Goal: Task Accomplishment & Management: Use online tool/utility

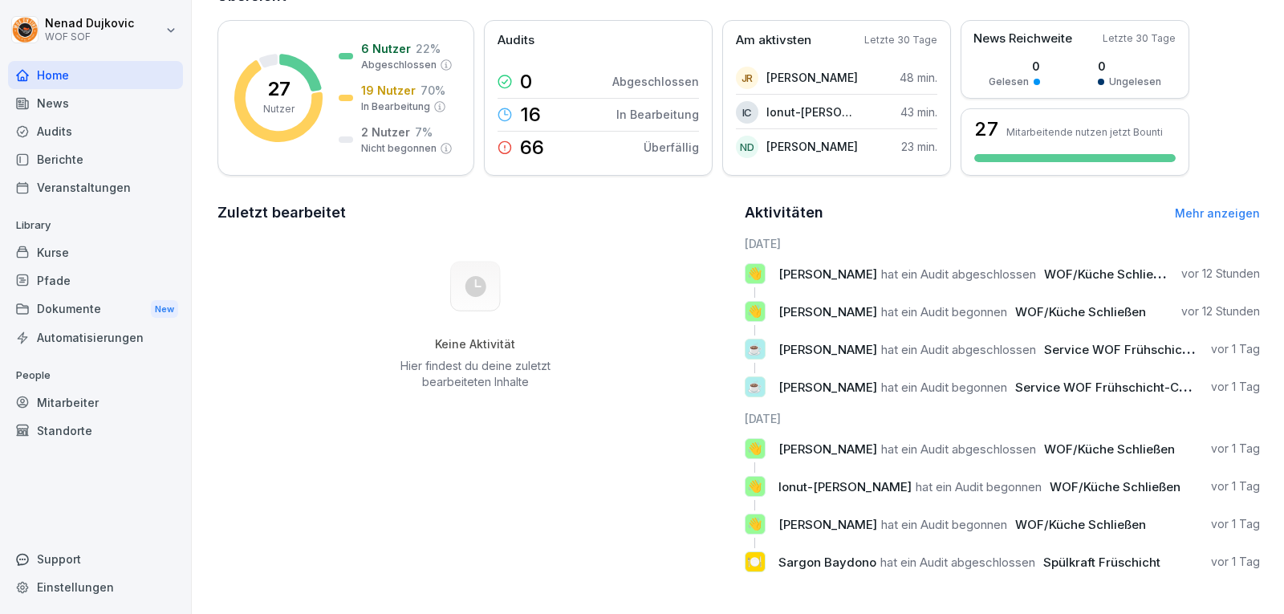
scroll to position [230, 0]
click at [87, 396] on div "Mitarbeiter" at bounding box center [95, 402] width 175 height 28
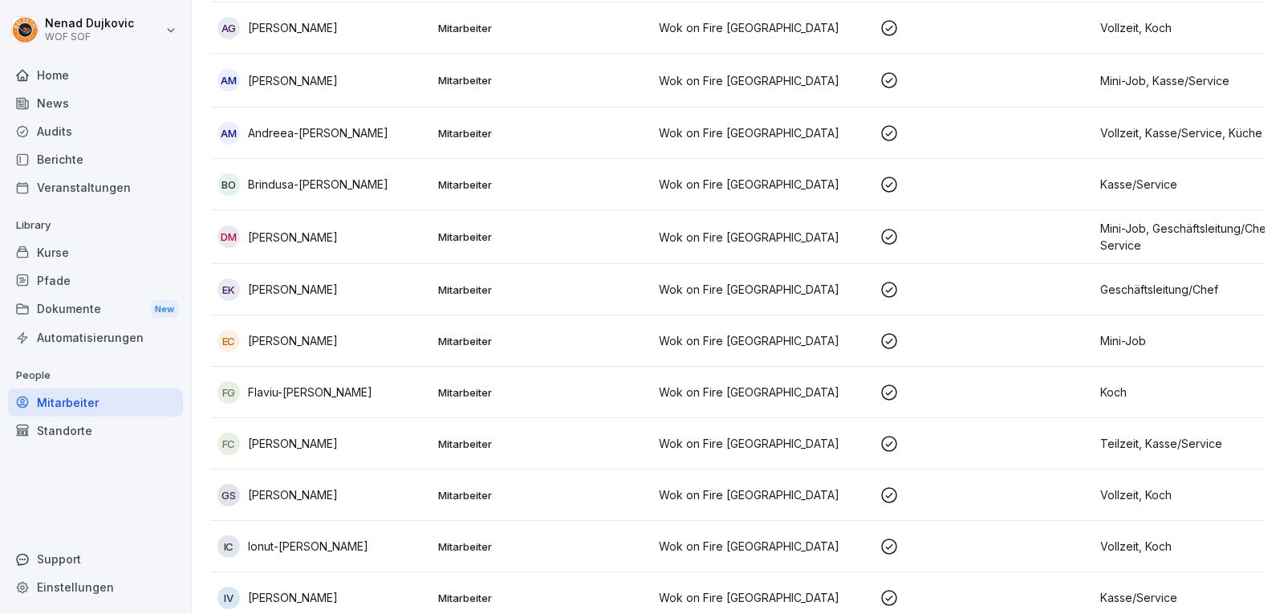
scroll to position [16, 0]
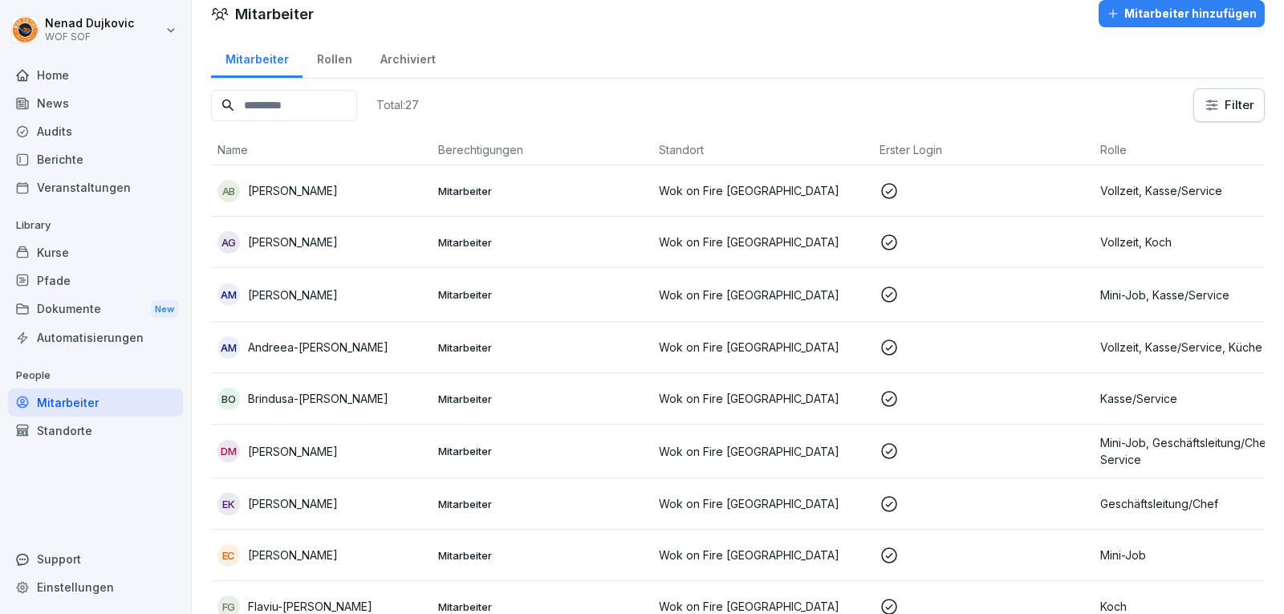
click at [339, 110] on input at bounding box center [284, 105] width 146 height 31
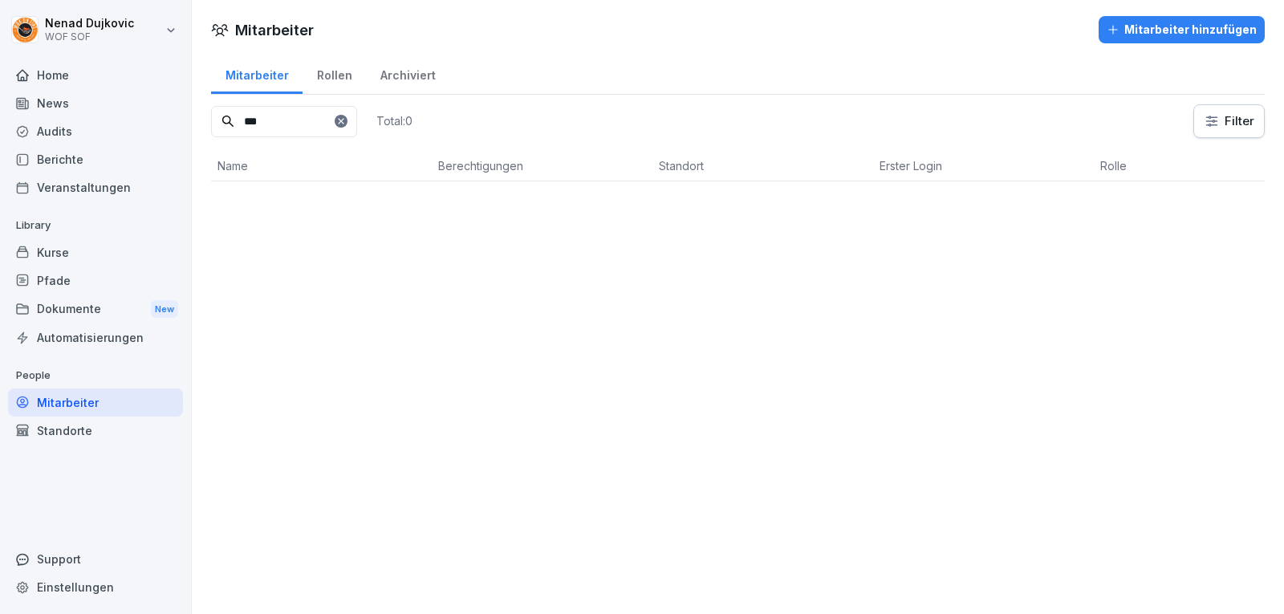
scroll to position [0, 0]
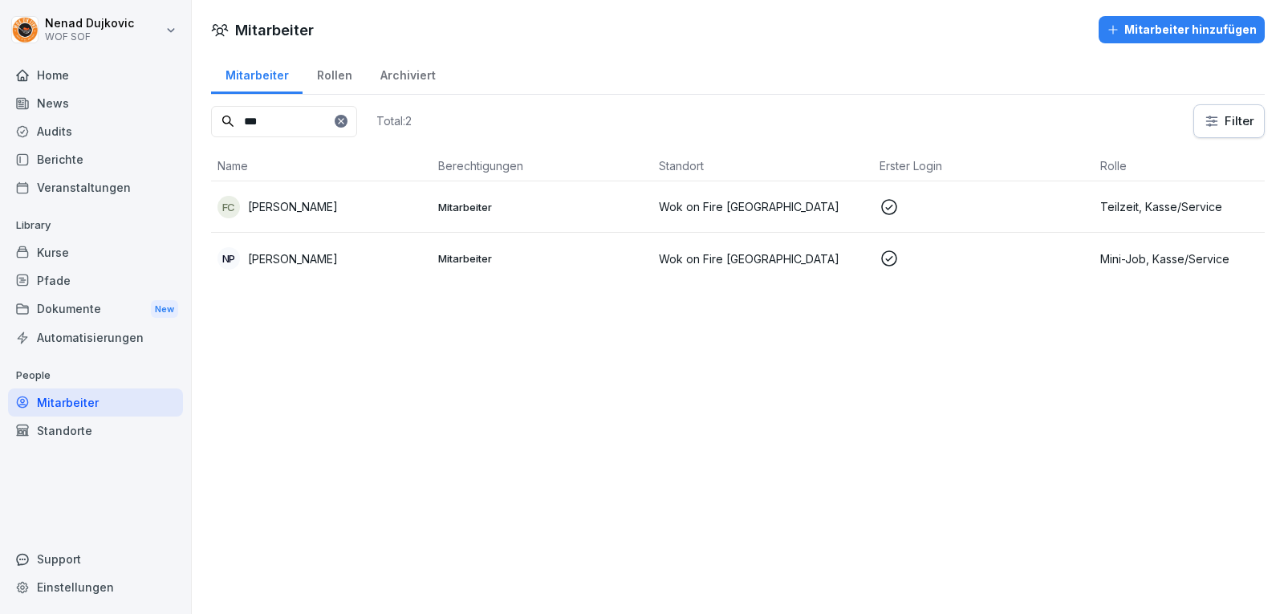
type input "***"
click at [458, 193] on td "Mitarbeiter" at bounding box center [542, 206] width 221 height 51
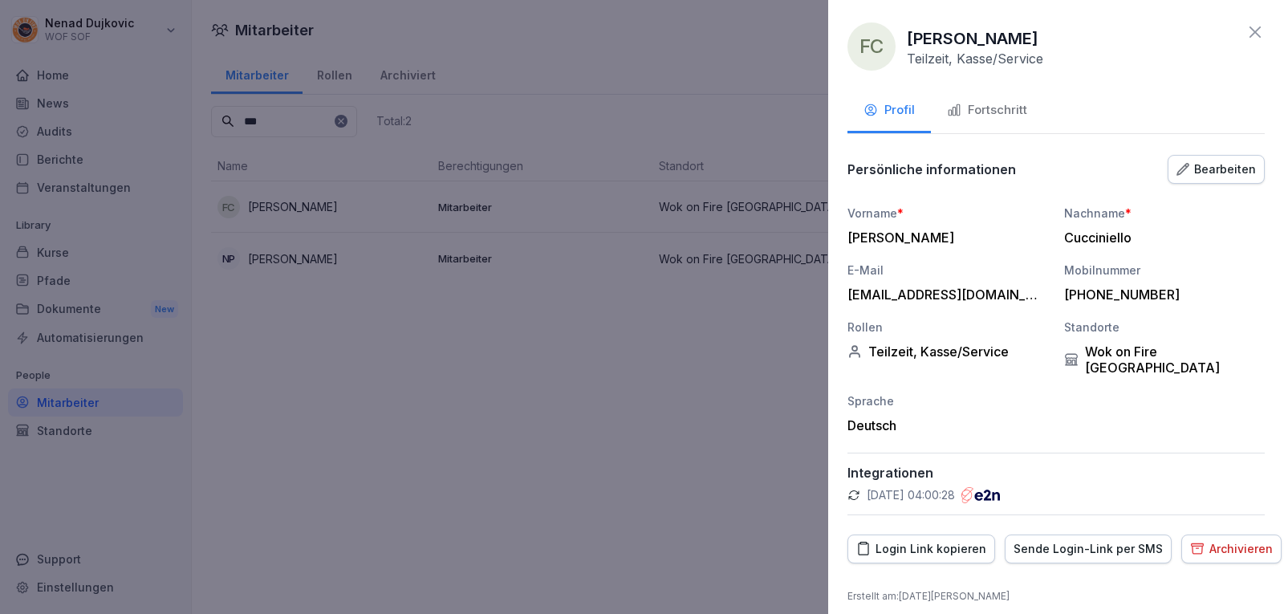
click at [999, 107] on div "Fortschritt" at bounding box center [987, 110] width 80 height 18
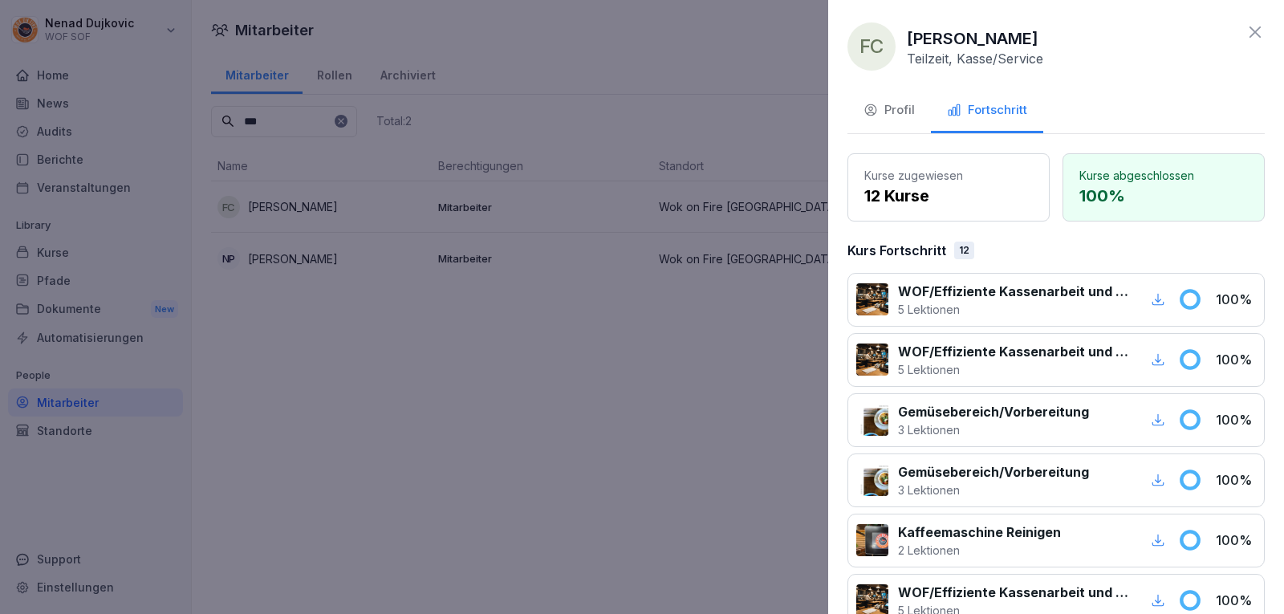
click at [601, 202] on div at bounding box center [642, 307] width 1284 height 614
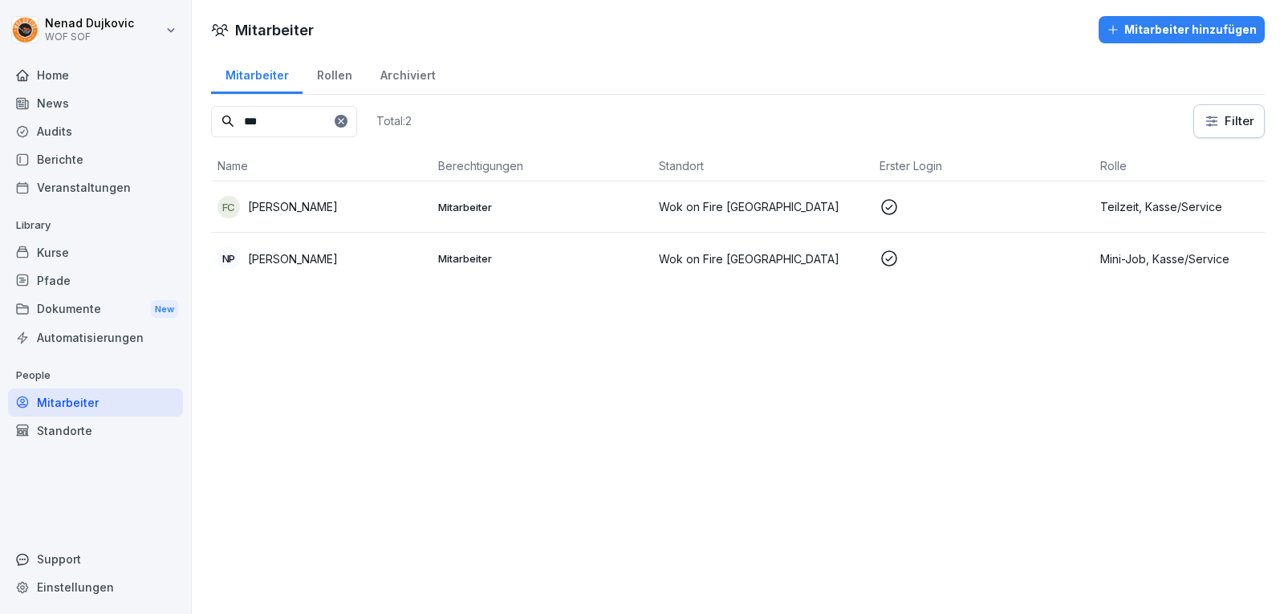
click at [346, 116] on icon at bounding box center [341, 121] width 10 height 10
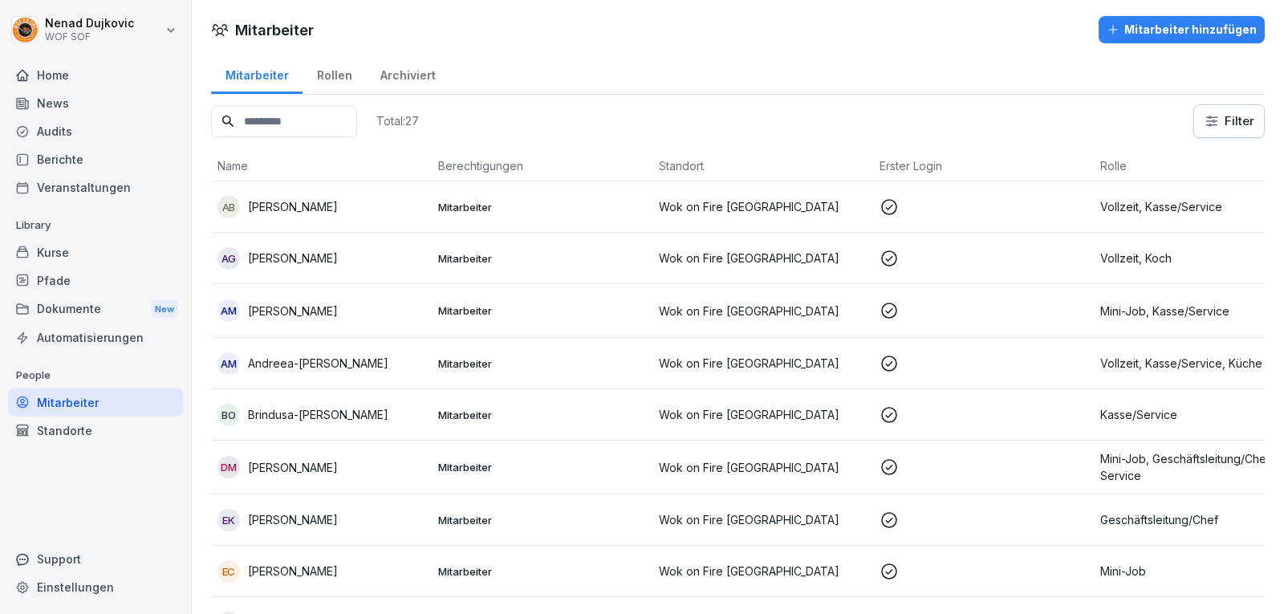
click at [357, 116] on input at bounding box center [284, 121] width 146 height 31
type input "*******"
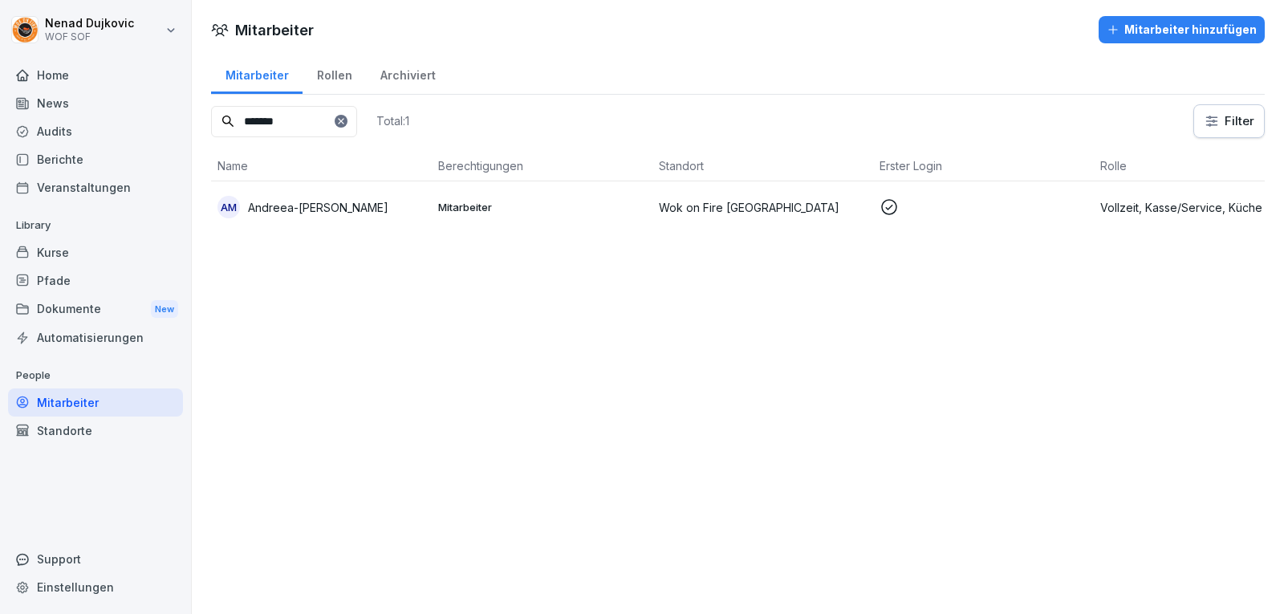
click at [520, 205] on p "Mitarbeiter" at bounding box center [542, 207] width 208 height 14
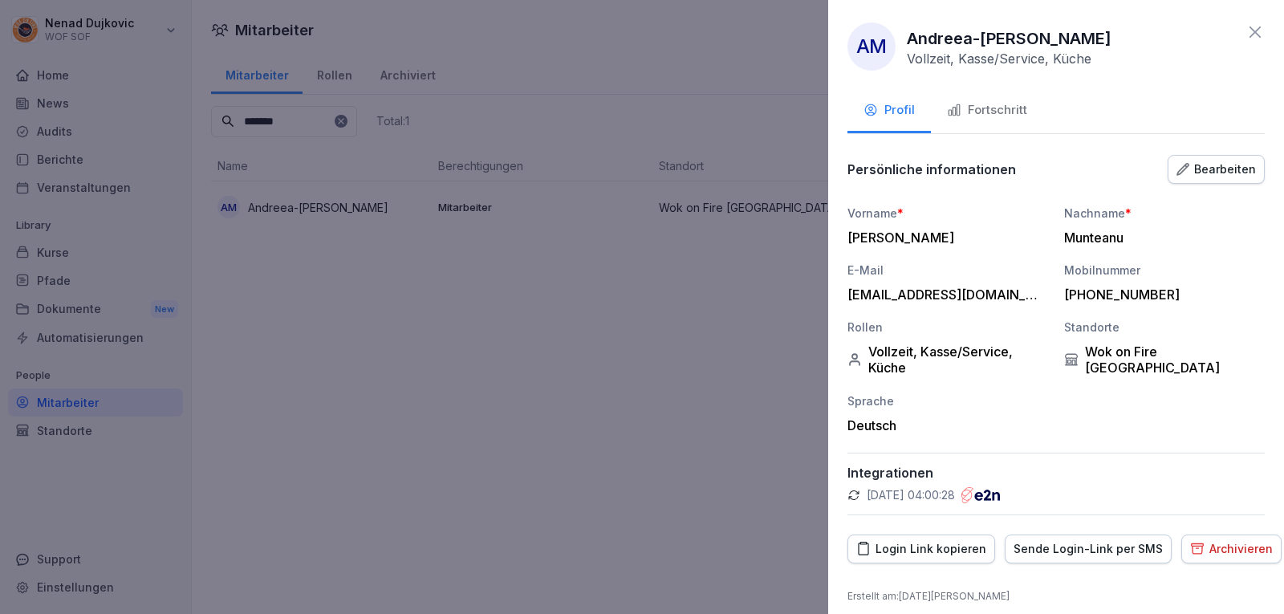
click at [952, 108] on icon "button" at bounding box center [954, 110] width 14 height 14
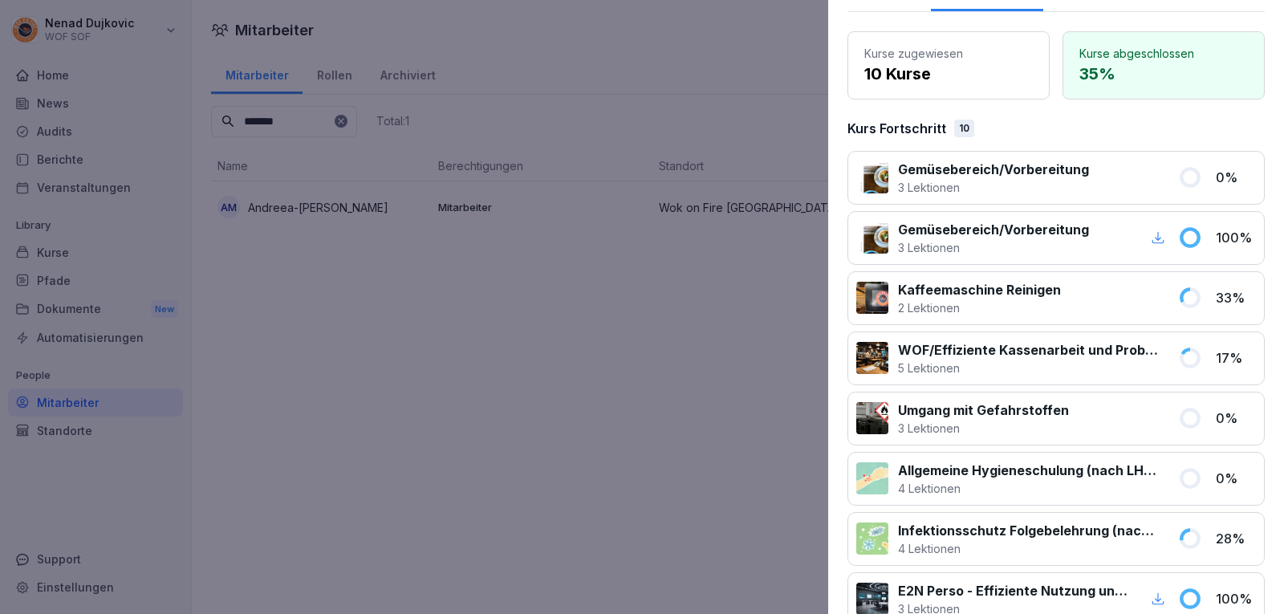
scroll to position [136, 0]
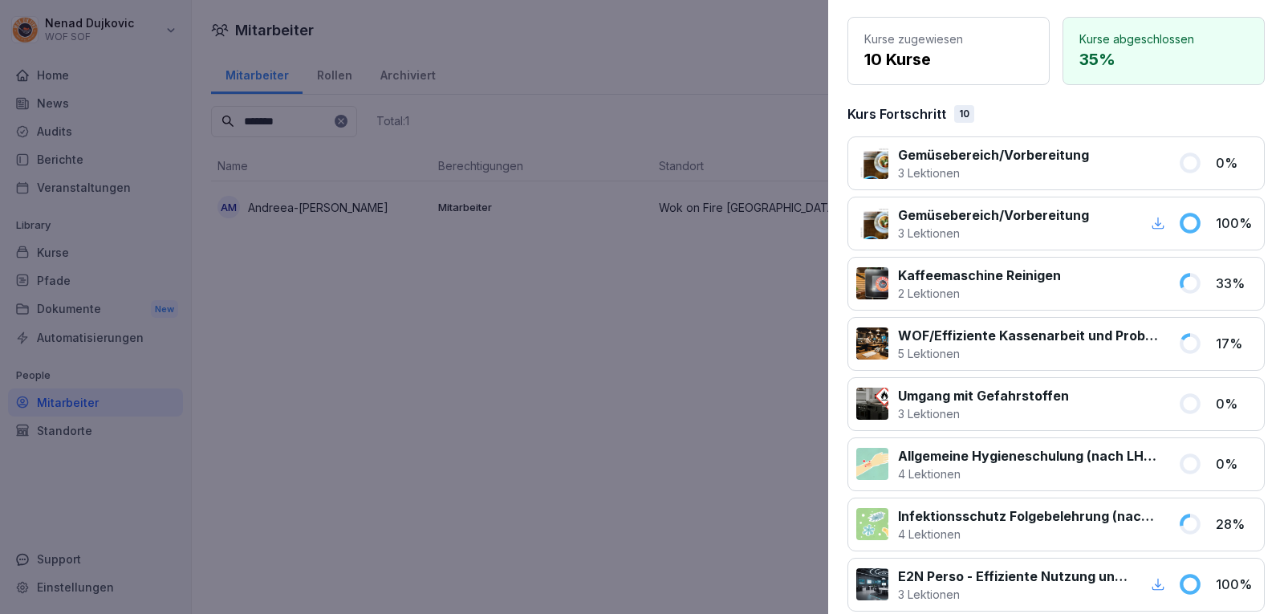
click at [777, 289] on div at bounding box center [642, 307] width 1284 height 614
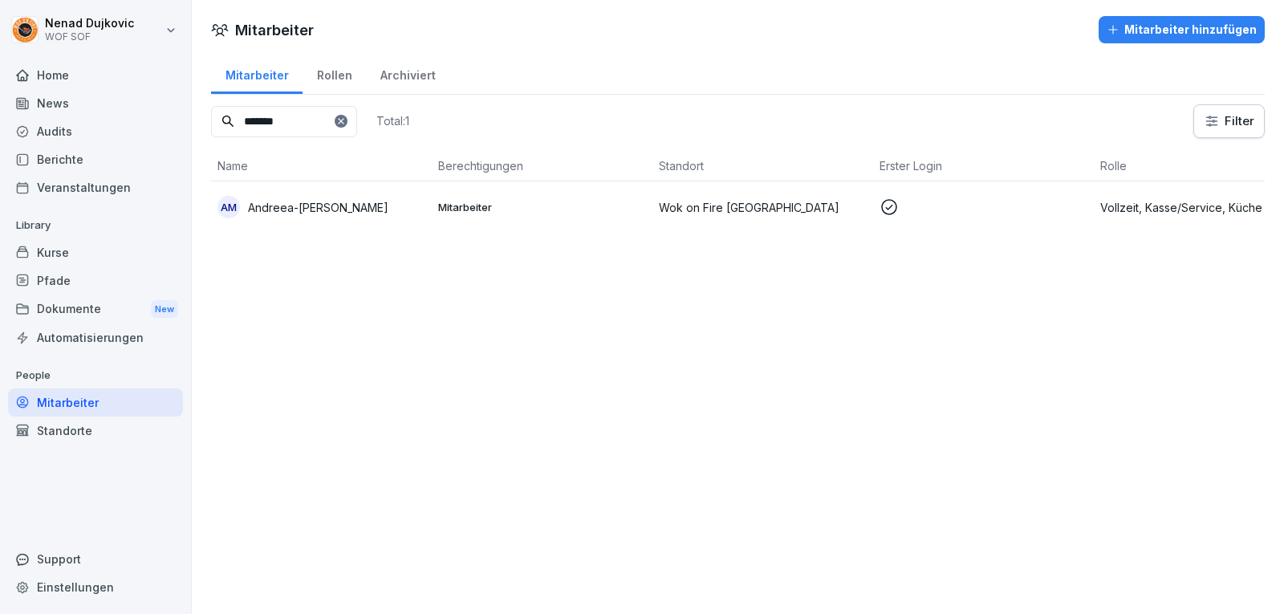
click at [802, 205] on p "Wok on Fire [GEOGRAPHIC_DATA]" at bounding box center [763, 207] width 208 height 17
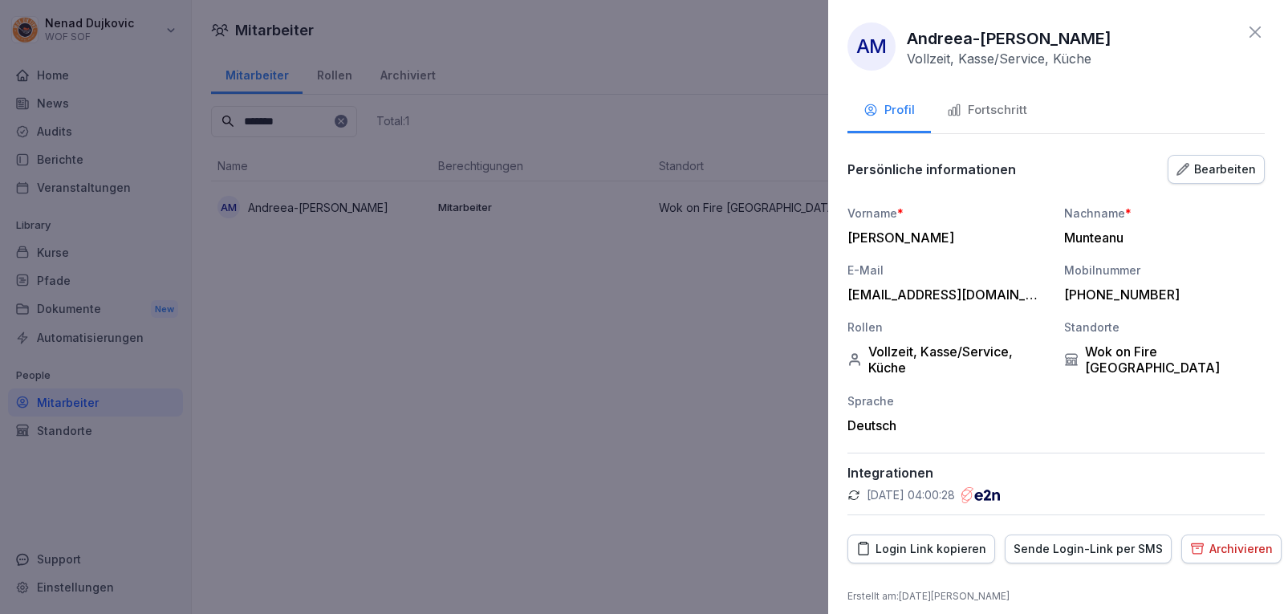
click at [987, 101] on div "Fortschritt" at bounding box center [987, 110] width 80 height 18
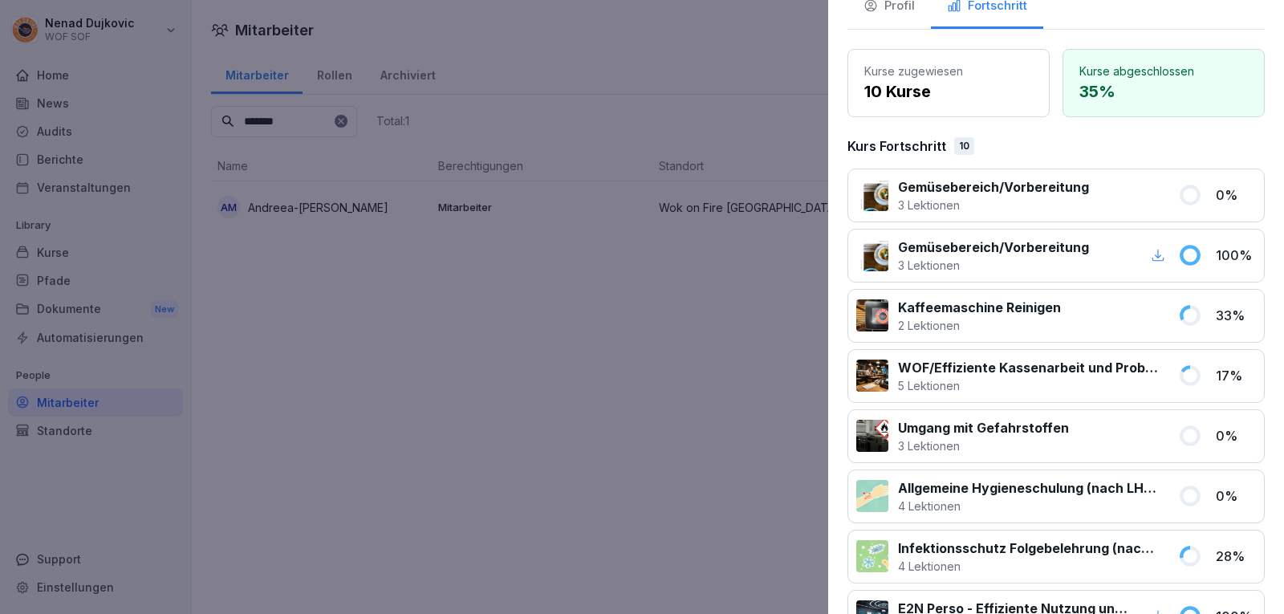
scroll to position [0, 0]
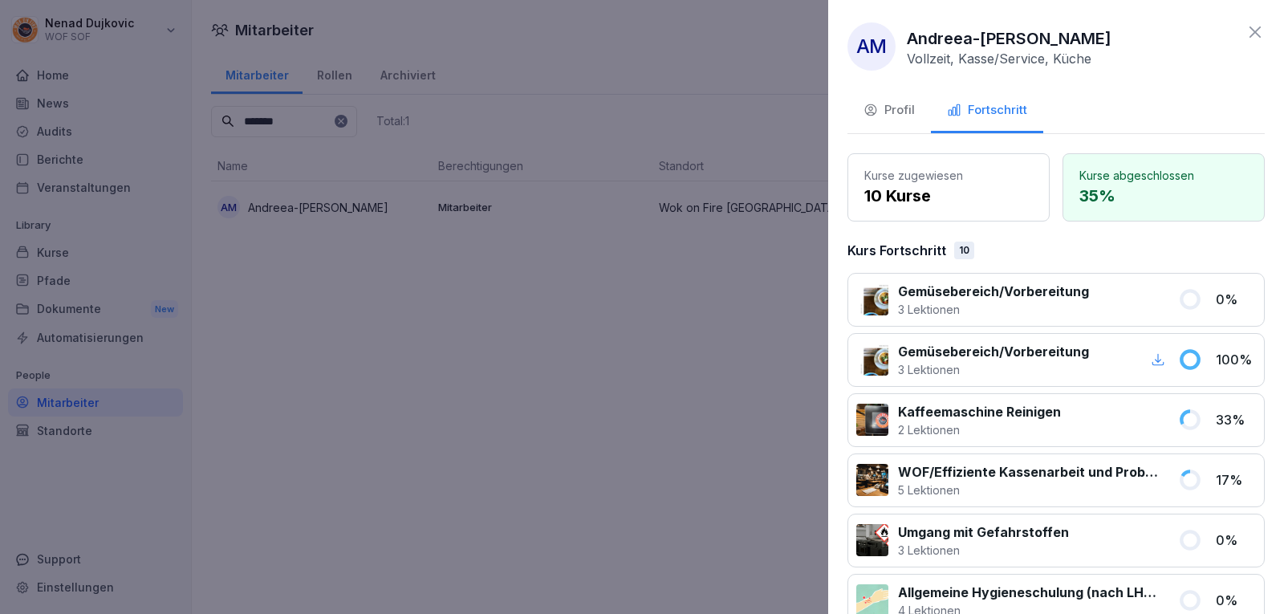
click at [773, 273] on div at bounding box center [642, 307] width 1284 height 614
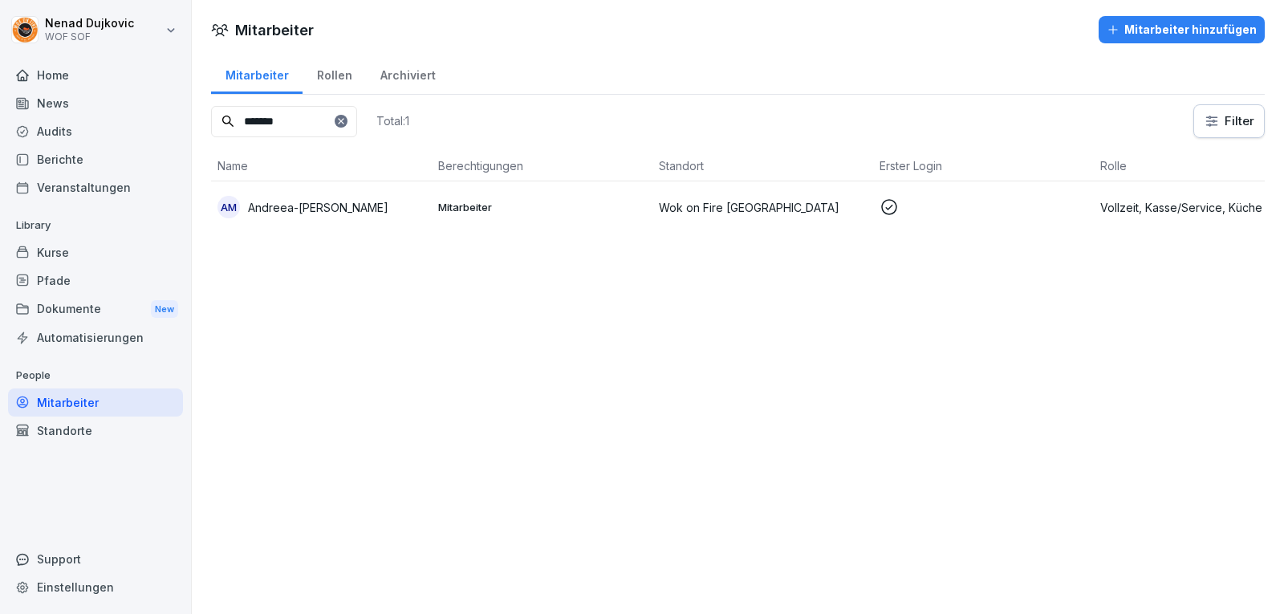
click at [346, 120] on icon at bounding box center [341, 121] width 10 height 10
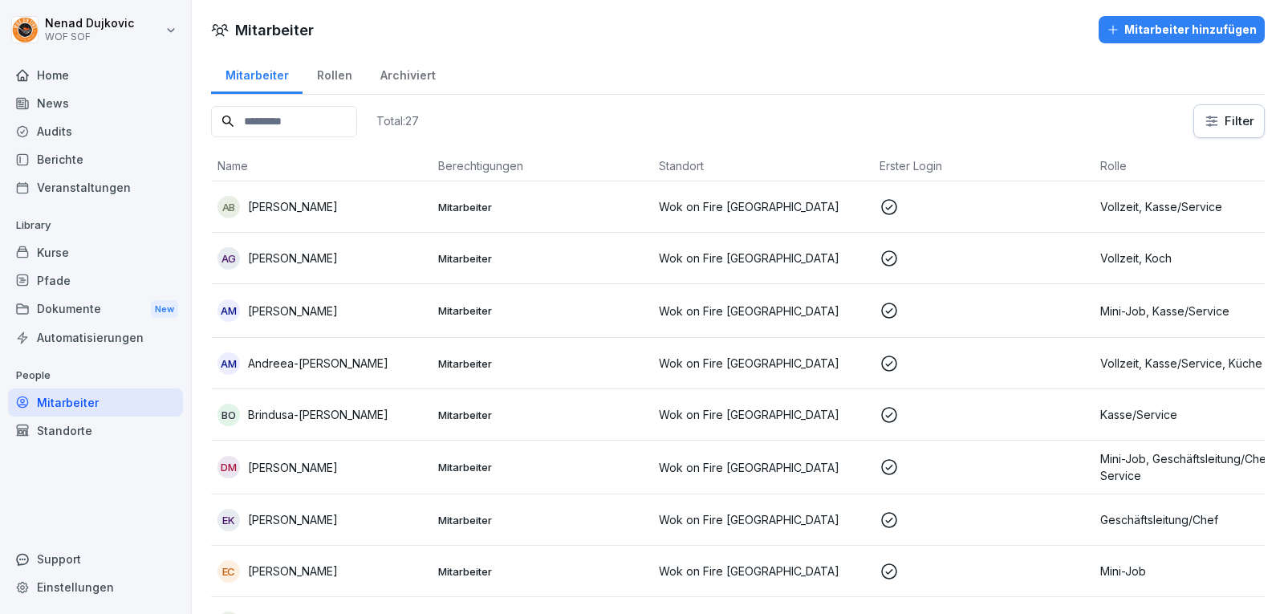
click at [357, 120] on input at bounding box center [284, 121] width 146 height 31
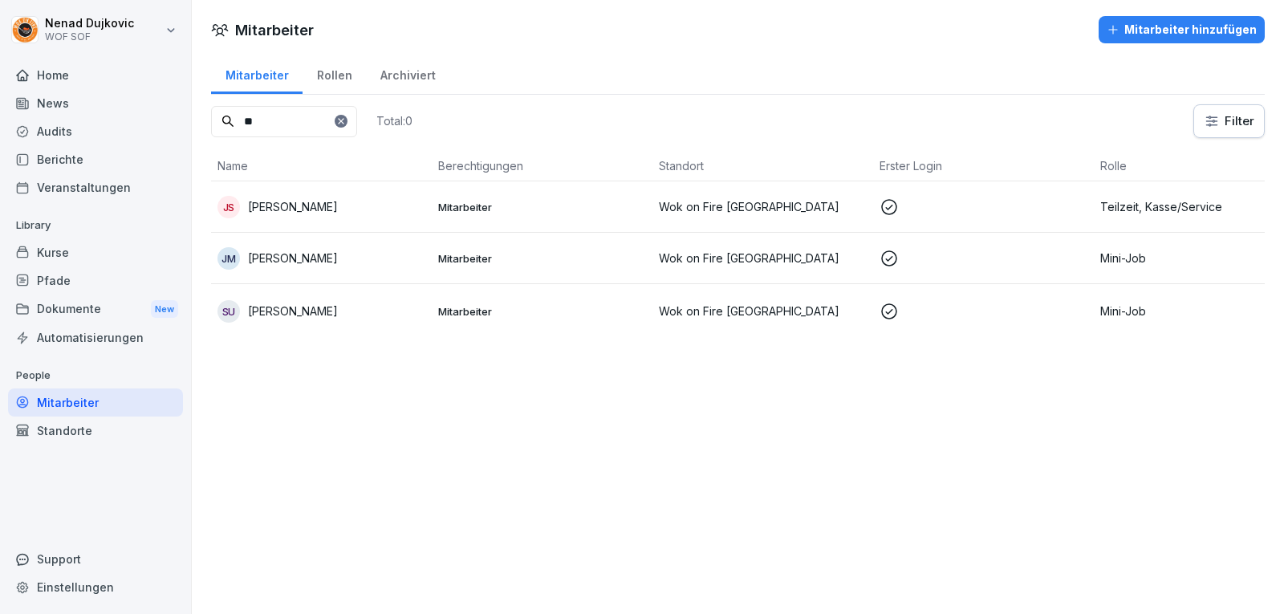
type input "*"
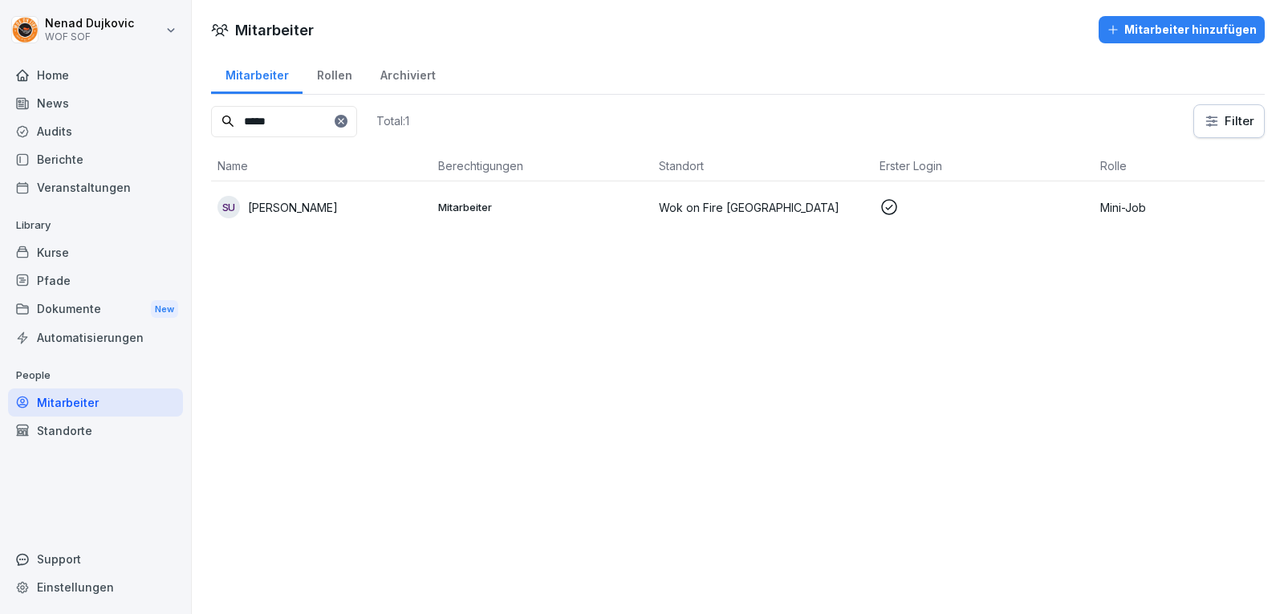
type input "*****"
click at [934, 201] on p at bounding box center [984, 206] width 208 height 19
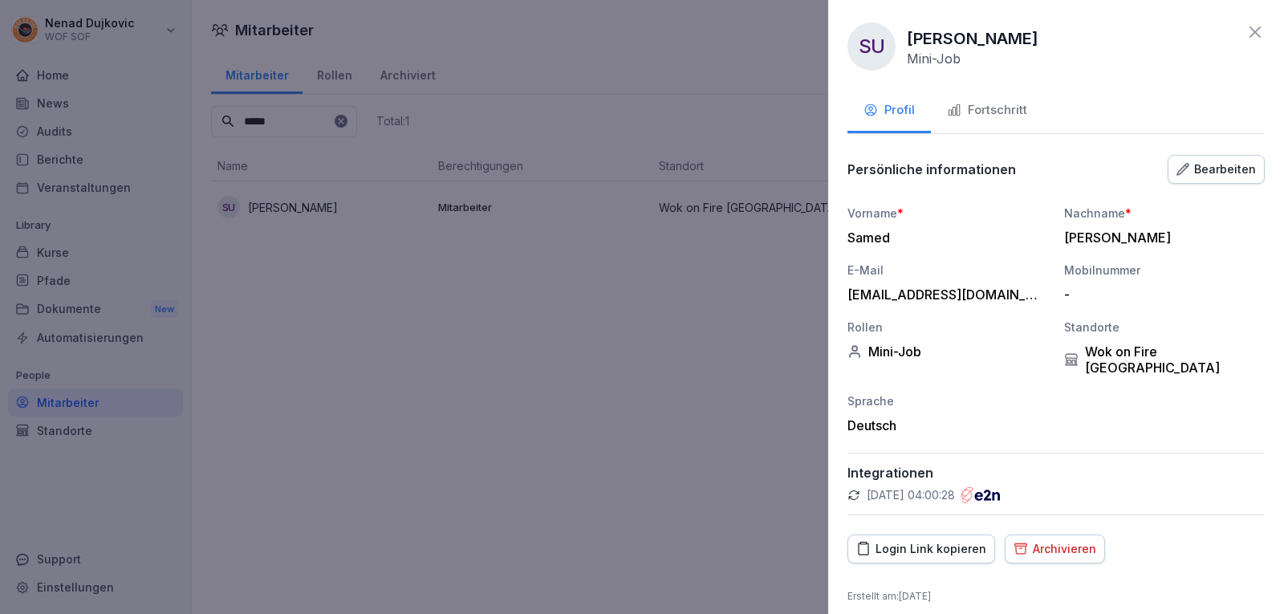
click at [997, 115] on div "Fortschritt" at bounding box center [987, 110] width 80 height 18
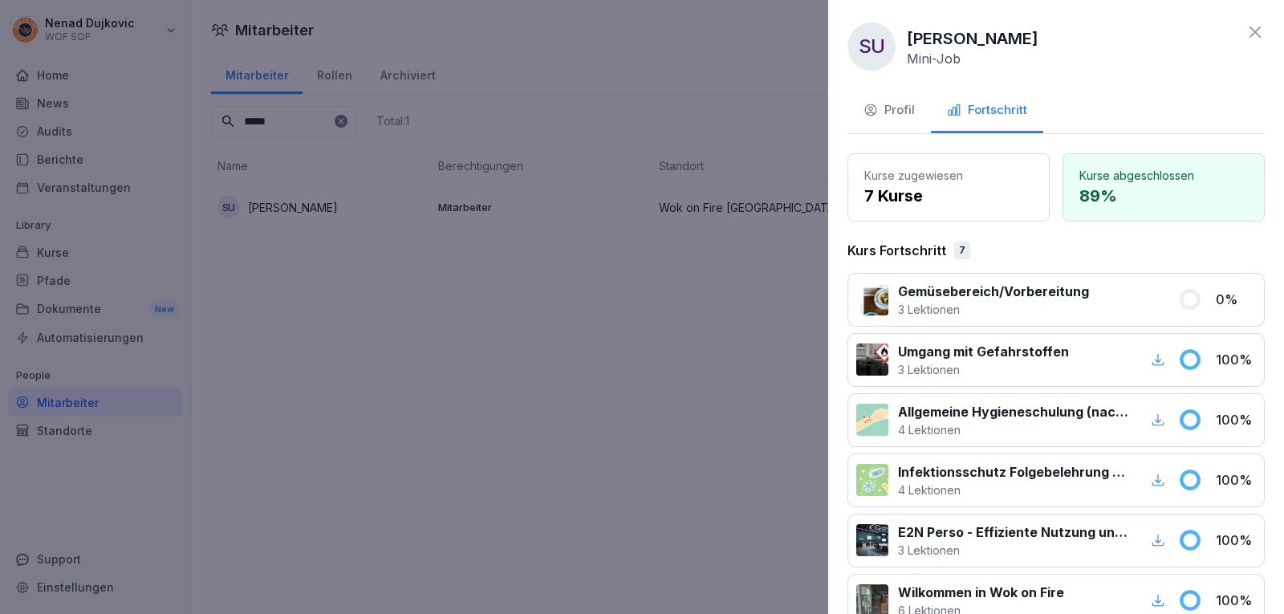
click at [686, 279] on div at bounding box center [642, 307] width 1284 height 614
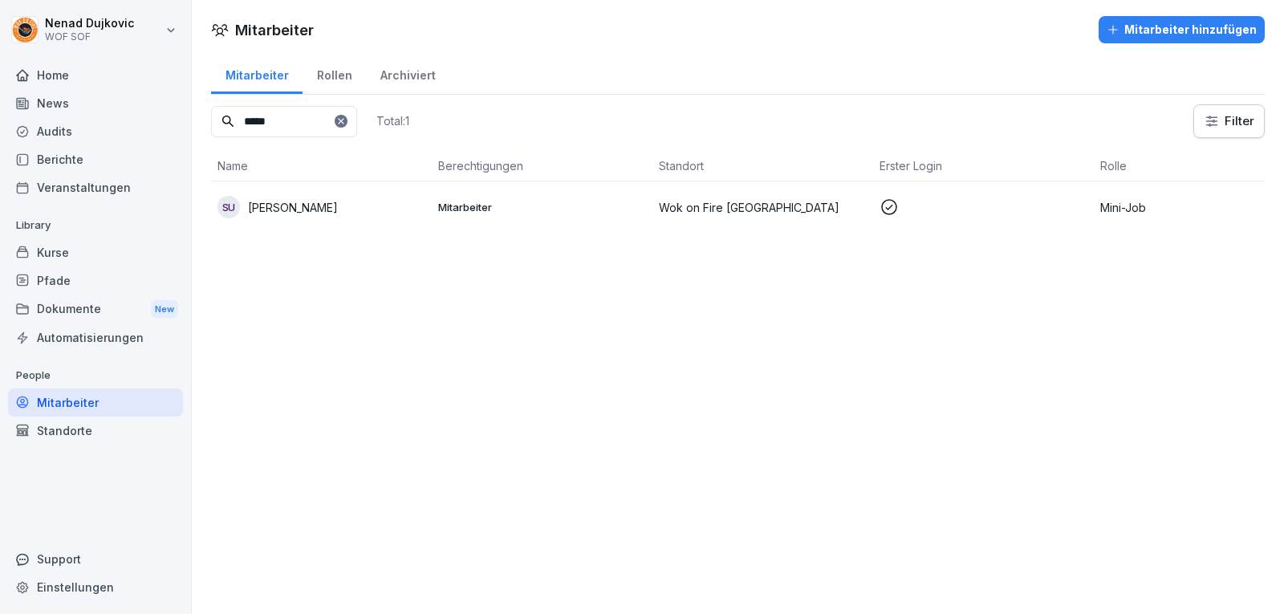
click at [347, 126] on div at bounding box center [341, 121] width 13 height 13
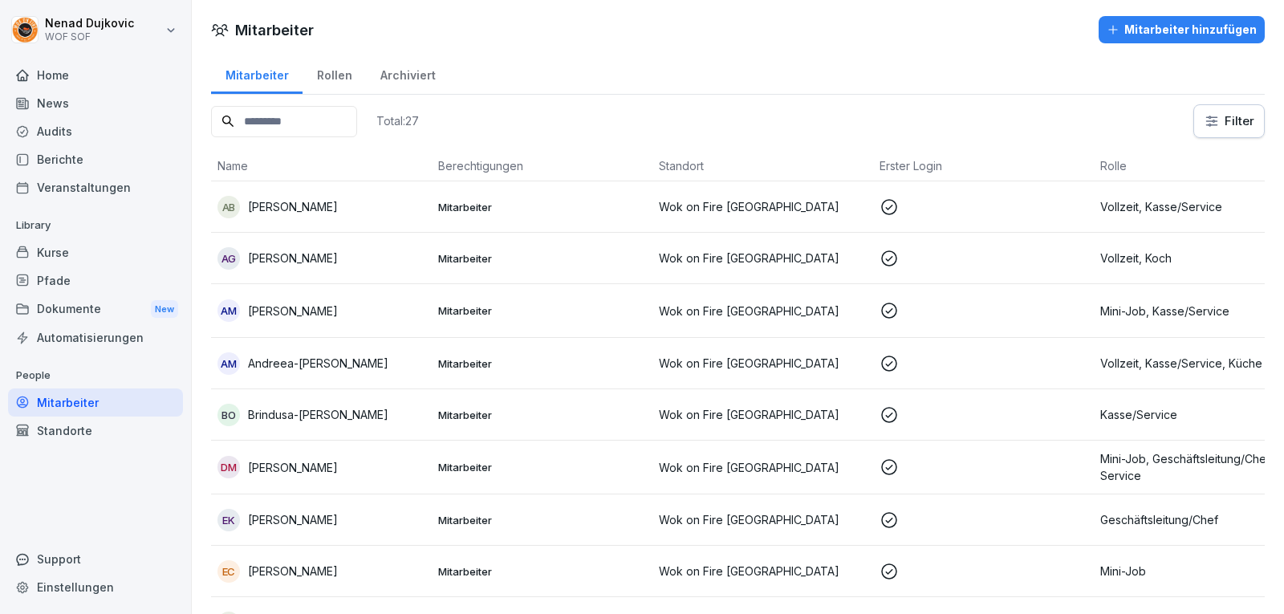
click at [357, 126] on input at bounding box center [284, 121] width 146 height 31
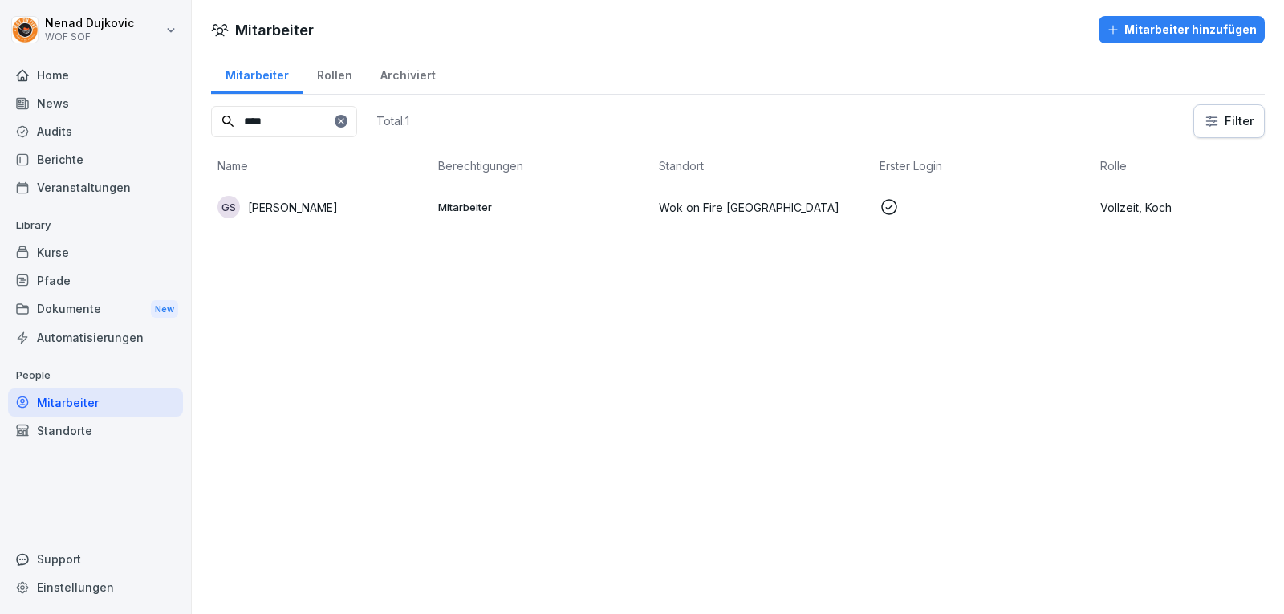
type input "****"
click at [458, 214] on td "Mitarbeiter" at bounding box center [542, 206] width 221 height 51
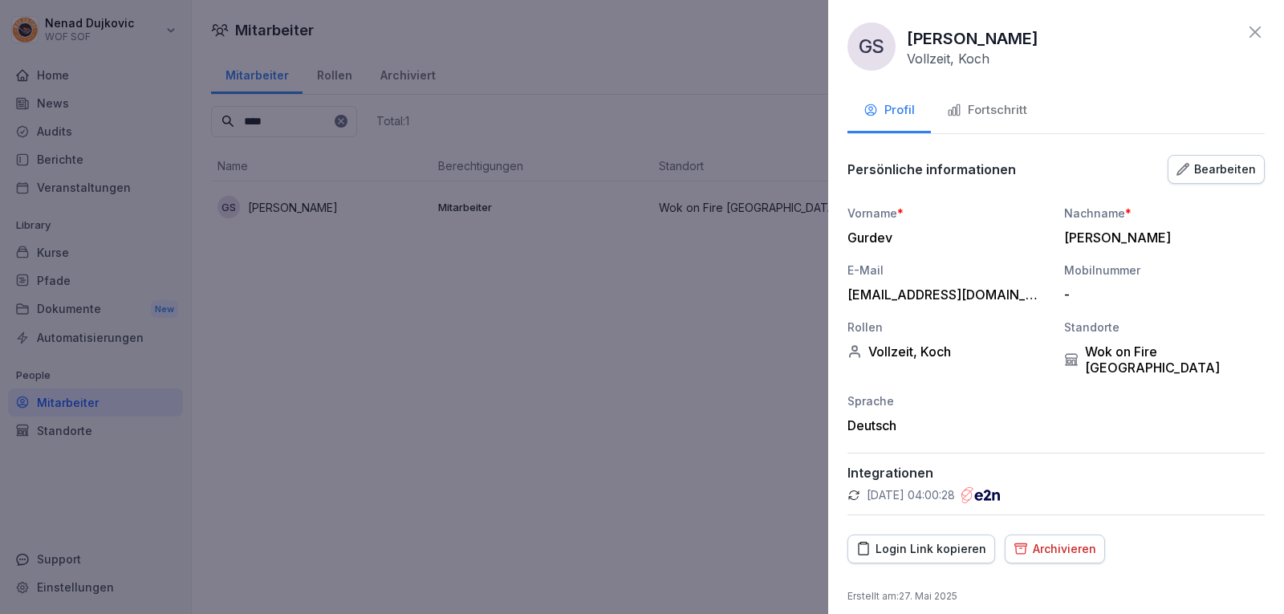
click at [1004, 117] on div "Fortschritt" at bounding box center [987, 110] width 80 height 18
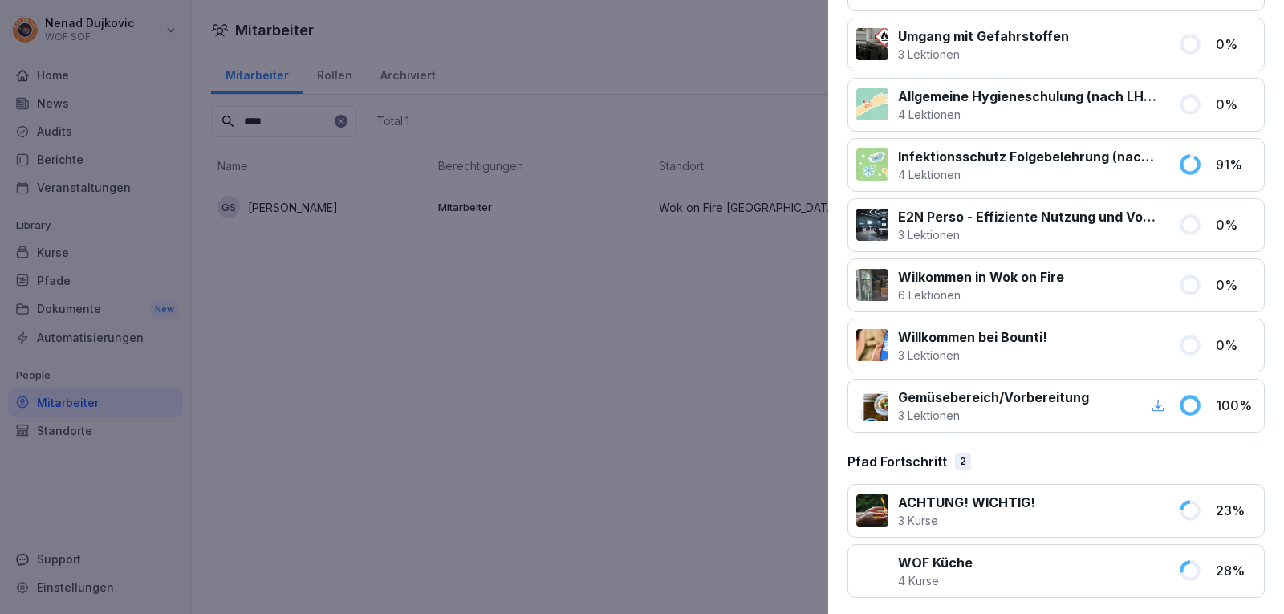
scroll to position [322, 0]
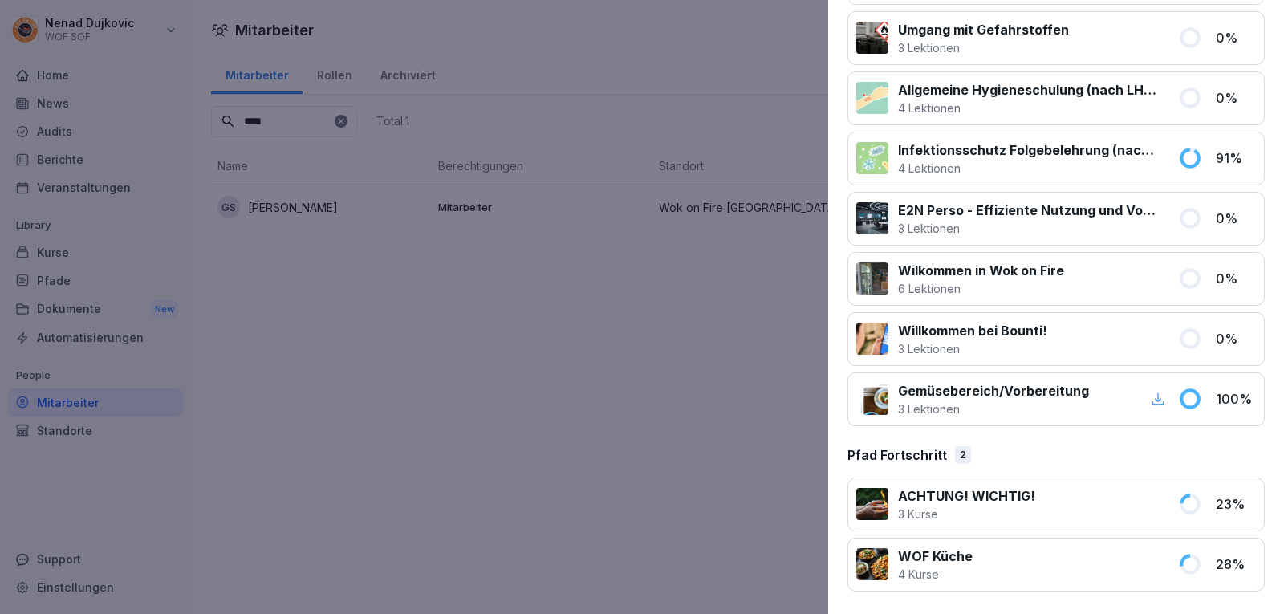
click at [592, 303] on div at bounding box center [642, 307] width 1284 height 614
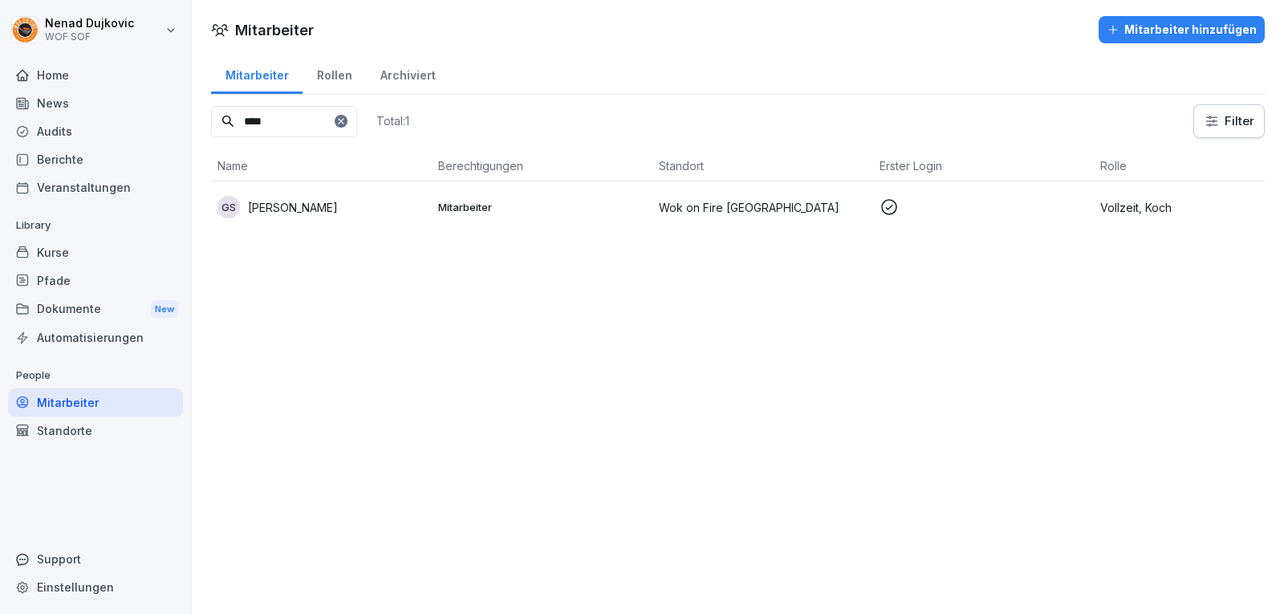
click at [346, 124] on icon at bounding box center [341, 121] width 10 height 10
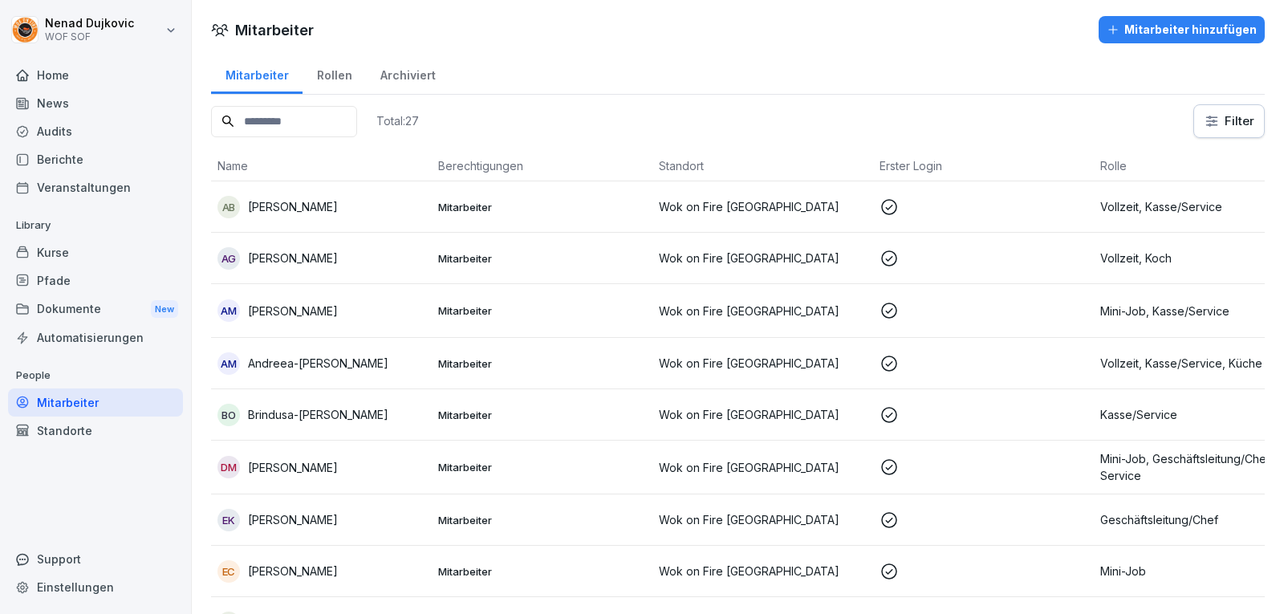
click at [357, 124] on input at bounding box center [284, 121] width 146 height 31
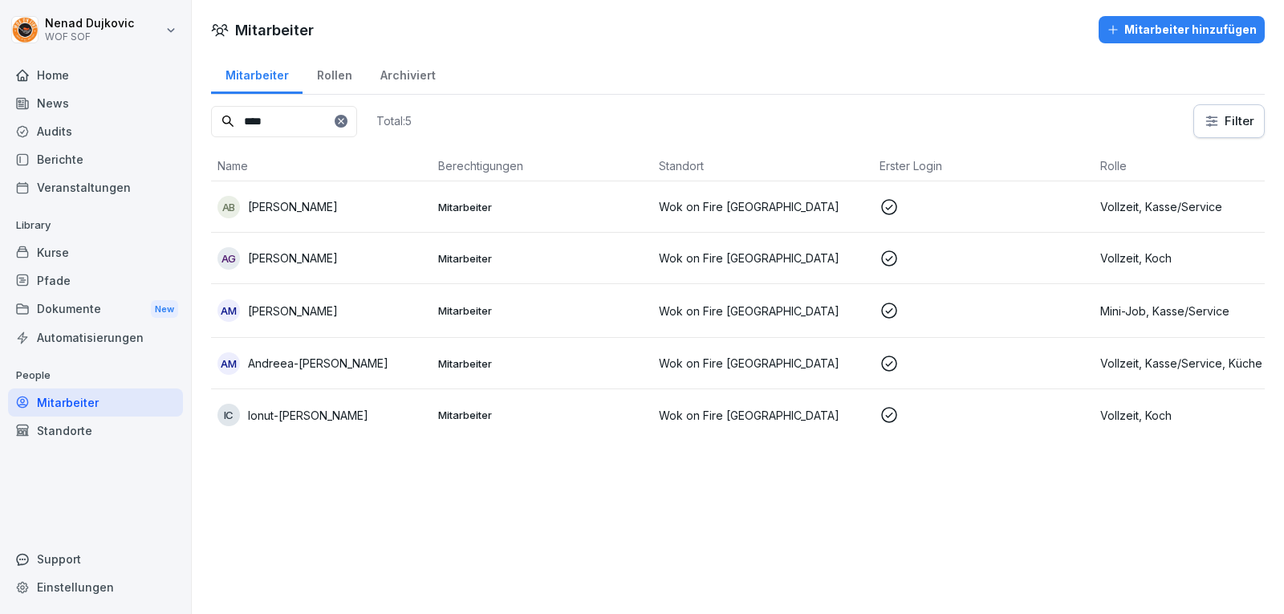
type input "****"
click at [384, 406] on div "IC Ionut-[PERSON_NAME]" at bounding box center [321, 415] width 208 height 22
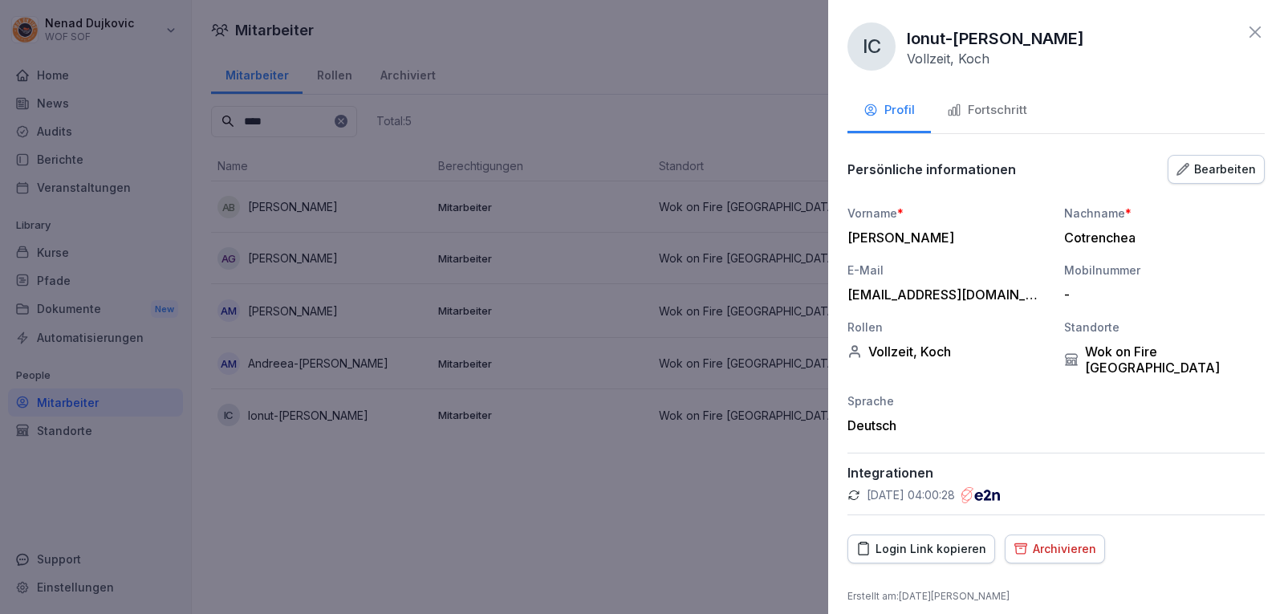
click at [1033, 117] on button "Fortschritt" at bounding box center [987, 111] width 112 height 43
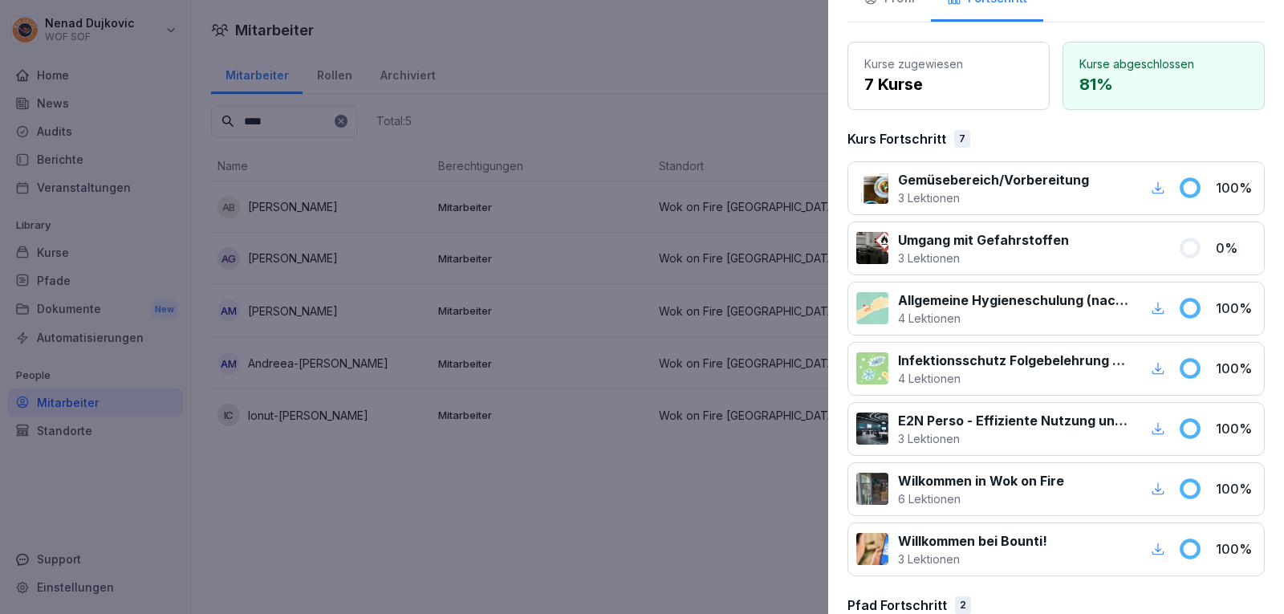
scroll to position [0, 0]
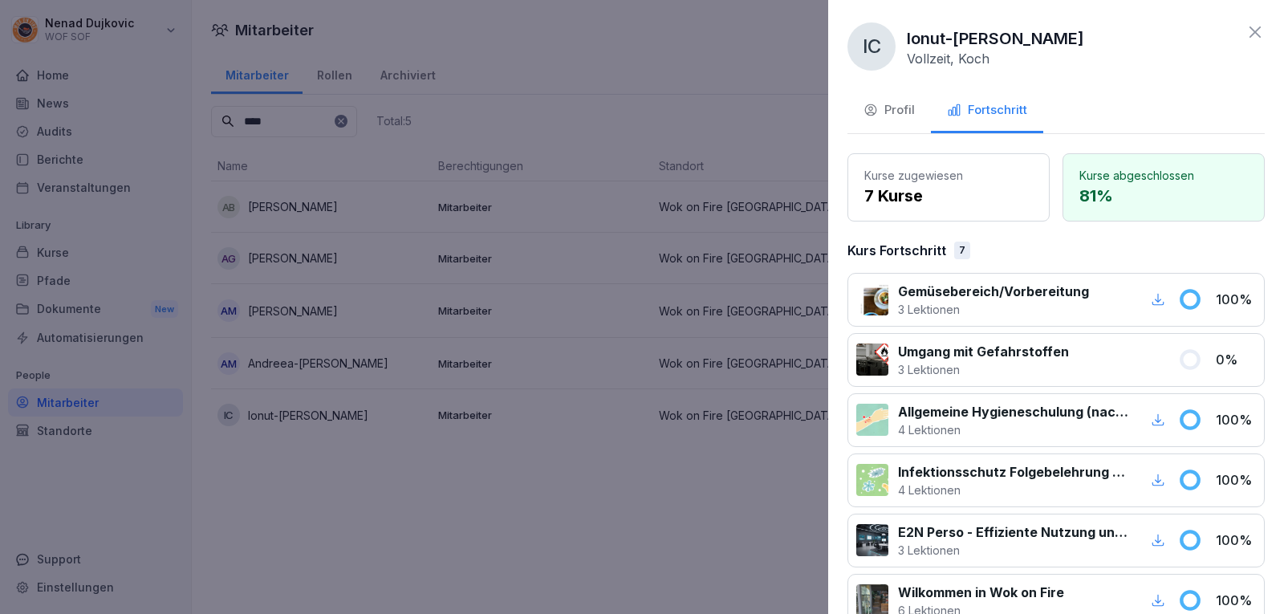
click at [595, 263] on div at bounding box center [642, 307] width 1284 height 614
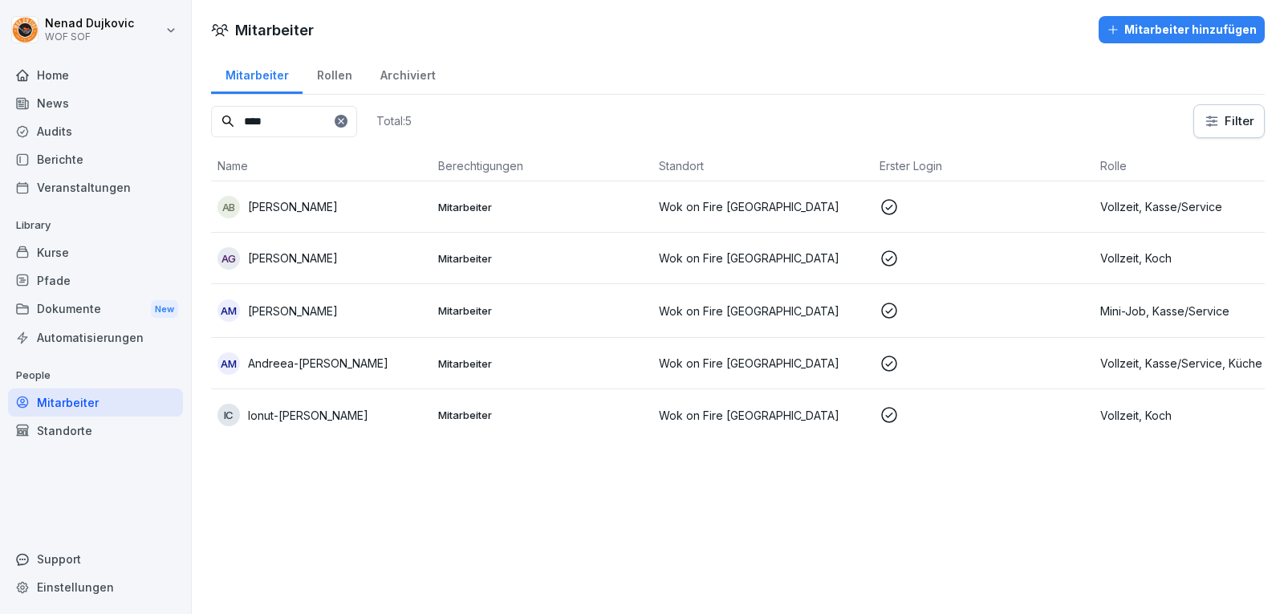
click at [595, 263] on p "Mitarbeiter" at bounding box center [542, 258] width 208 height 14
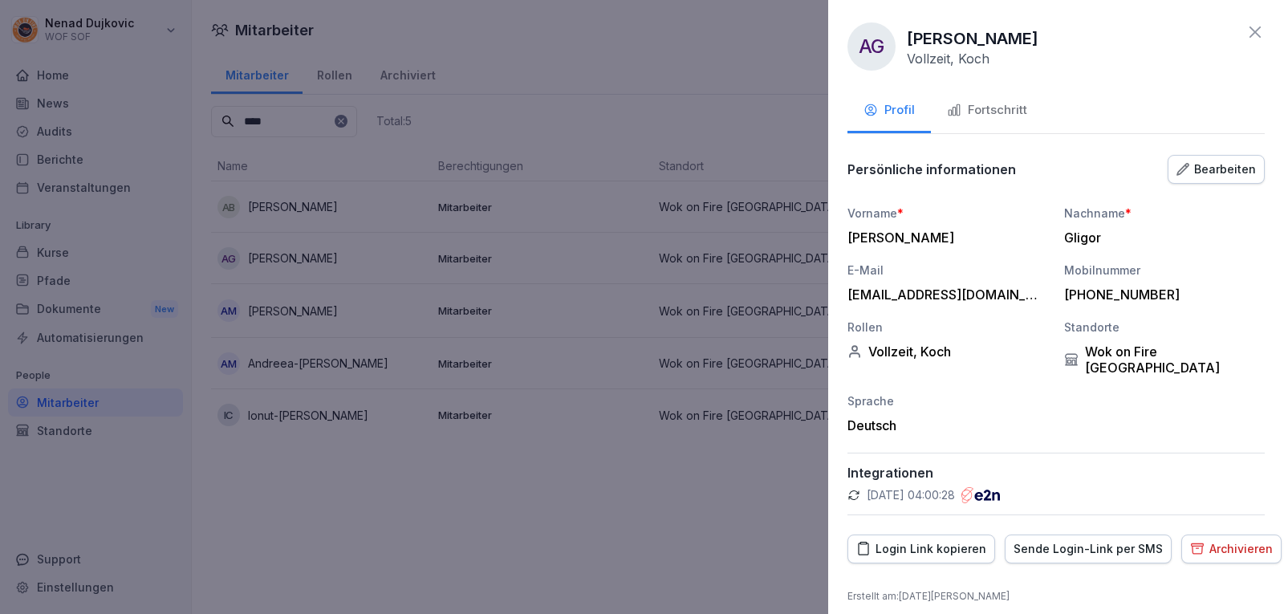
click at [978, 108] on div "Fortschritt" at bounding box center [987, 110] width 80 height 18
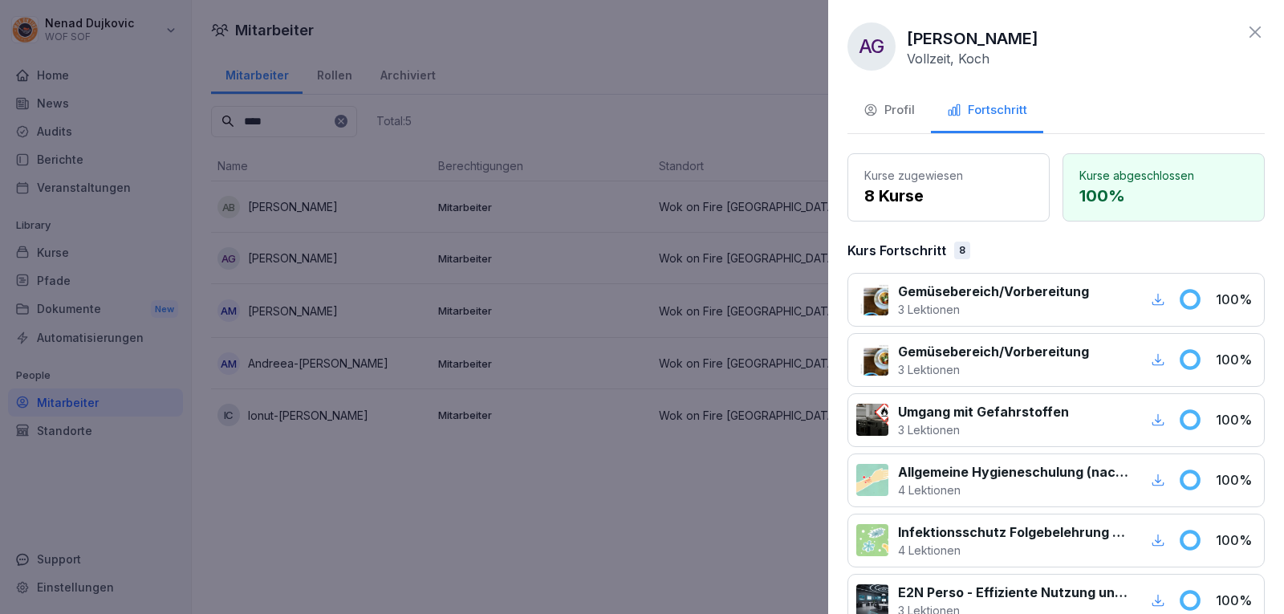
click at [978, 108] on div "Fortschritt" at bounding box center [987, 110] width 80 height 18
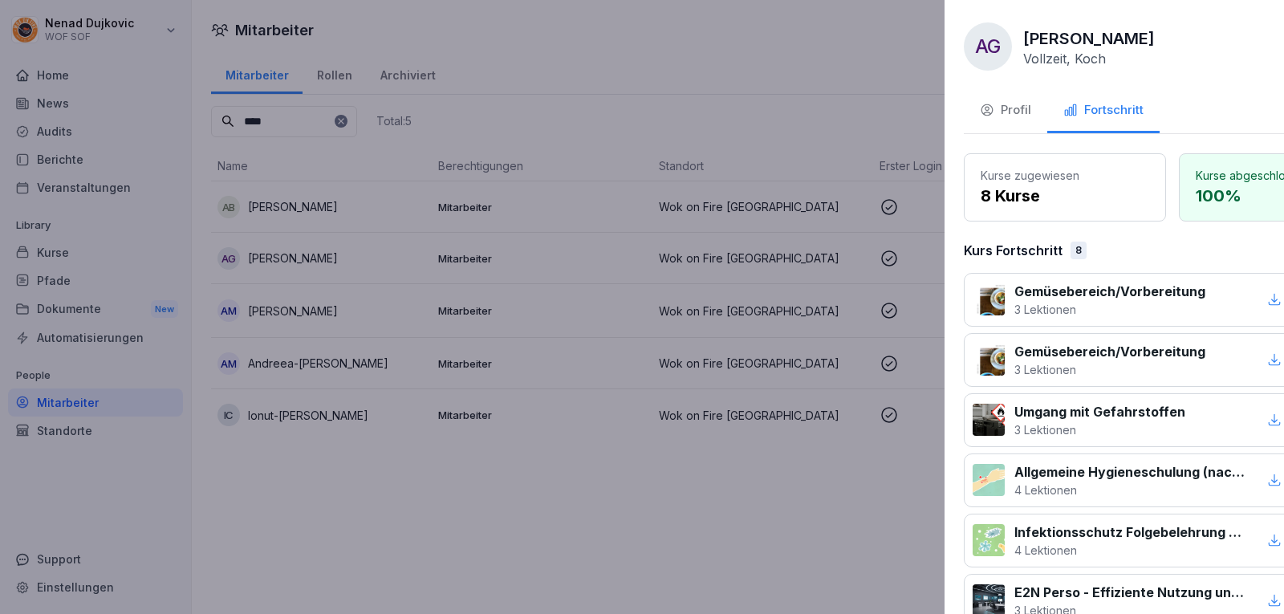
click at [449, 118] on div at bounding box center [642, 307] width 1284 height 614
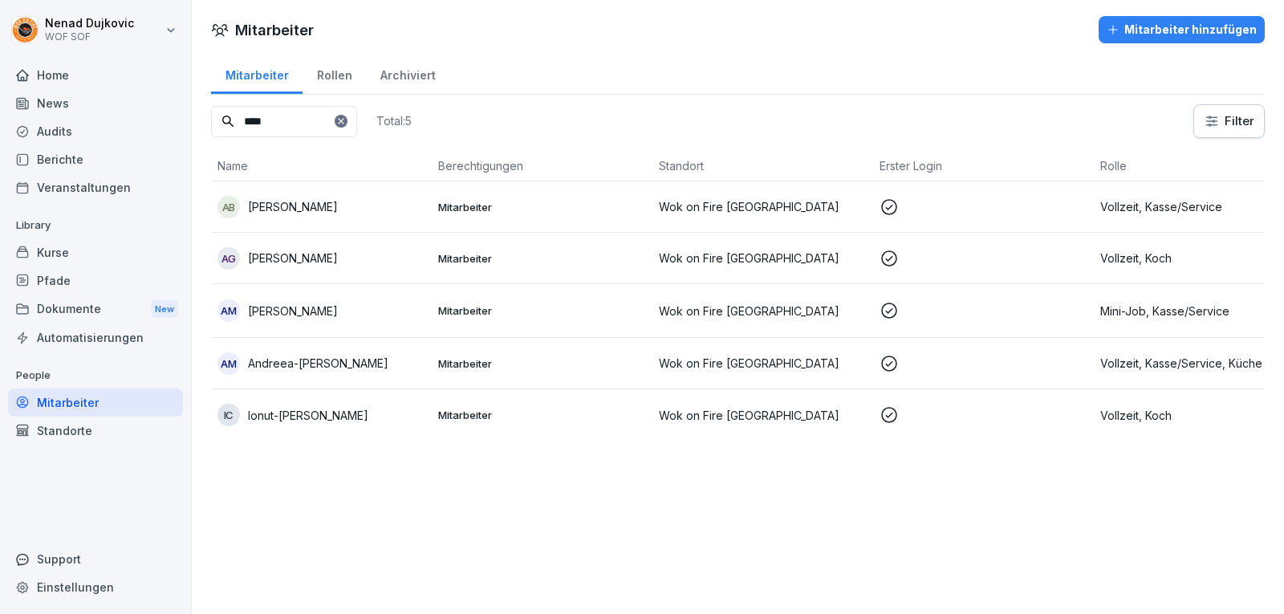
click at [338, 319] on p "[PERSON_NAME]" at bounding box center [293, 311] width 90 height 17
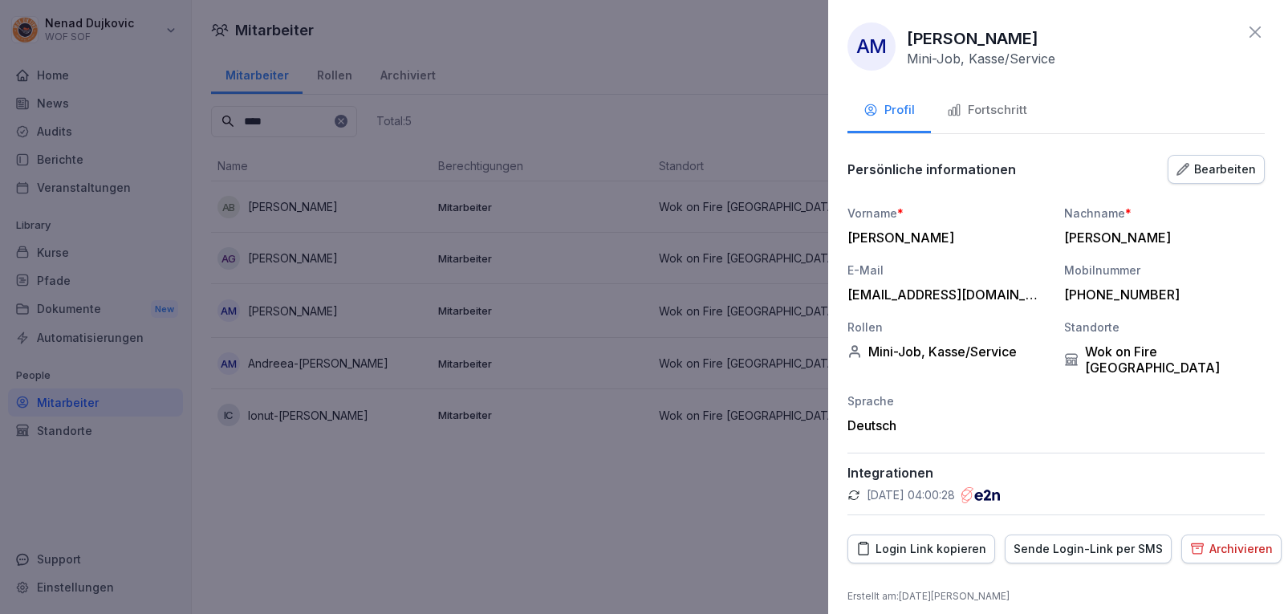
click at [1003, 103] on button "Fortschritt" at bounding box center [987, 111] width 112 height 43
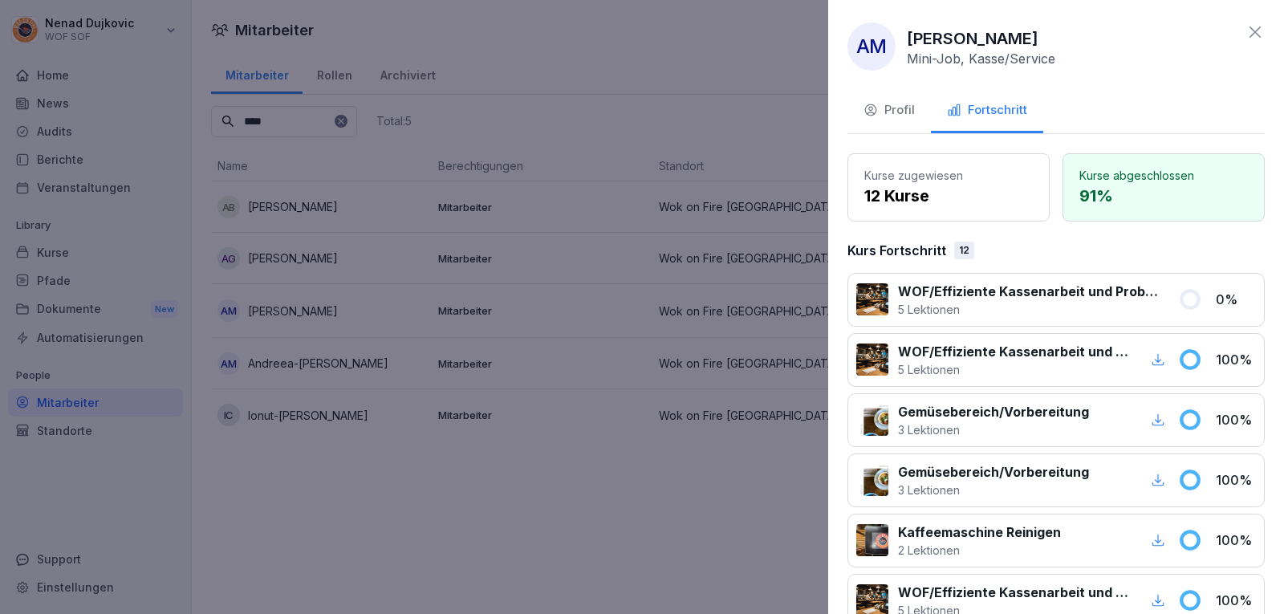
click at [552, 338] on div at bounding box center [642, 307] width 1284 height 614
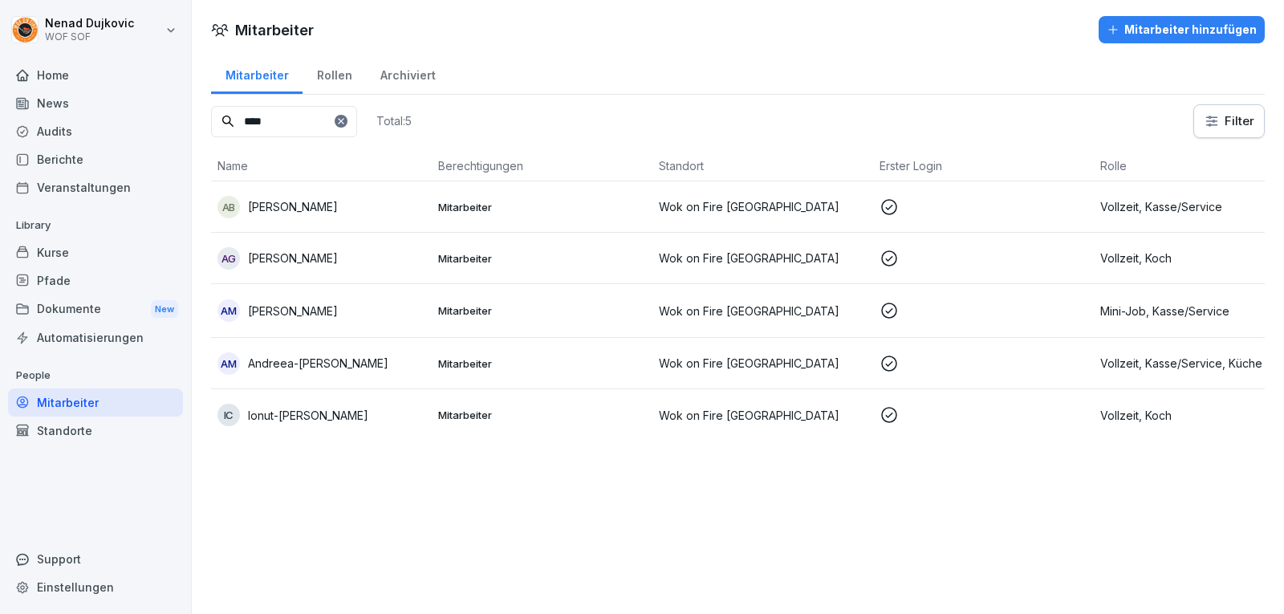
click at [346, 120] on icon at bounding box center [341, 121] width 10 height 10
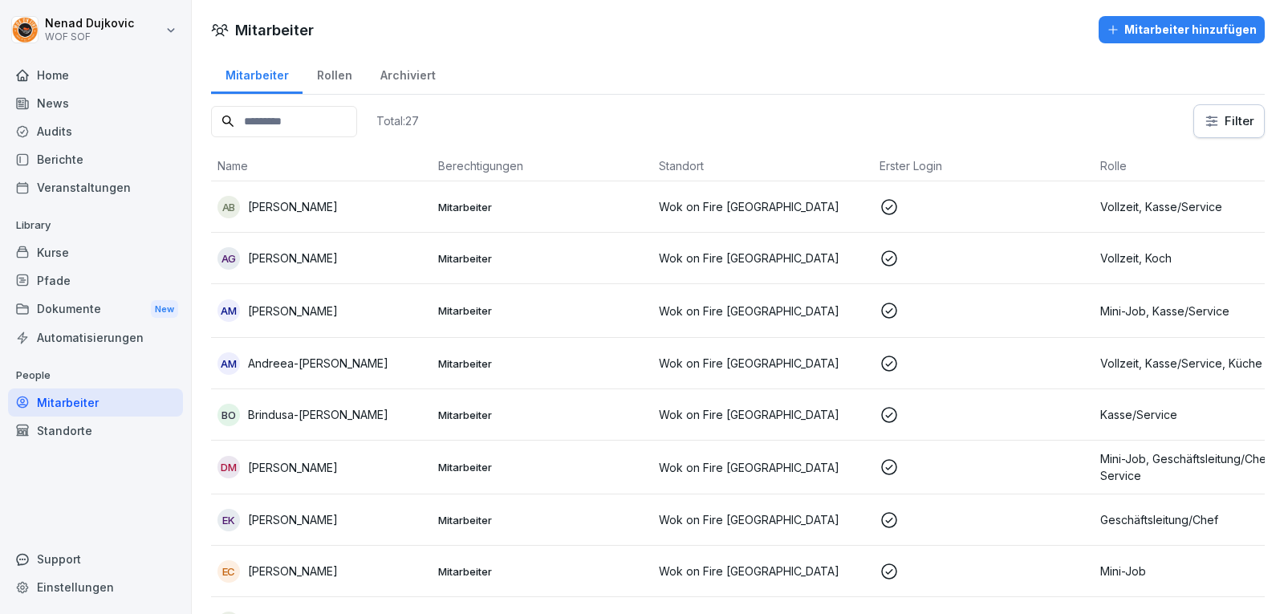
click at [522, 412] on p "Mitarbeiter" at bounding box center [542, 415] width 208 height 14
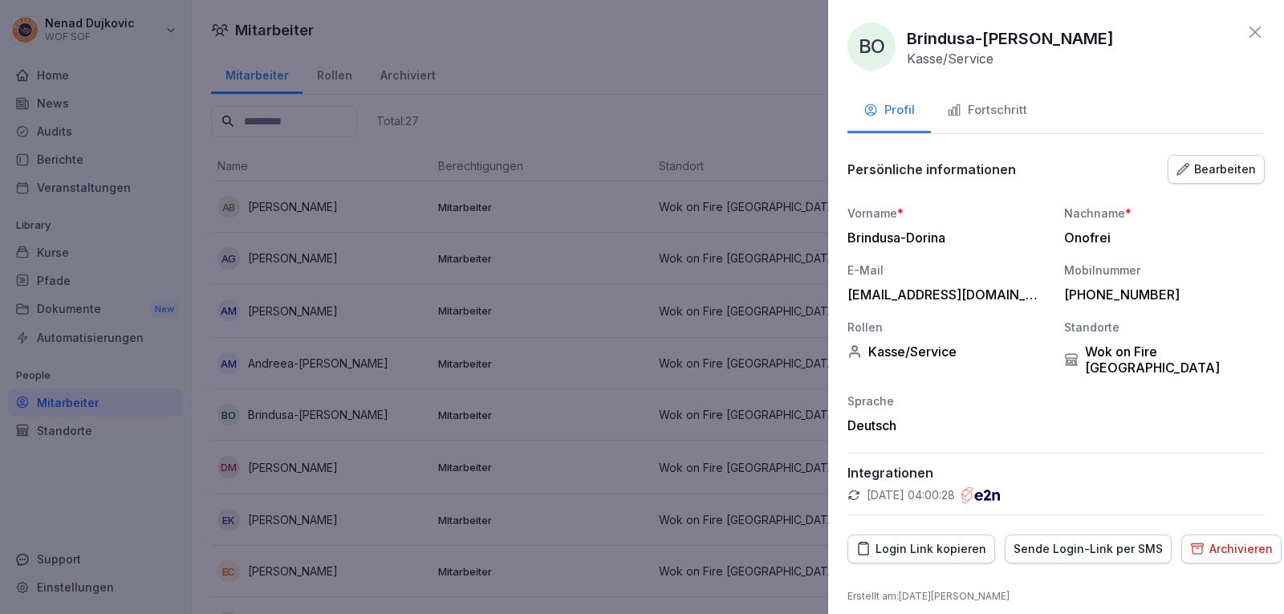
click at [993, 116] on div "Fortschritt" at bounding box center [987, 110] width 80 height 18
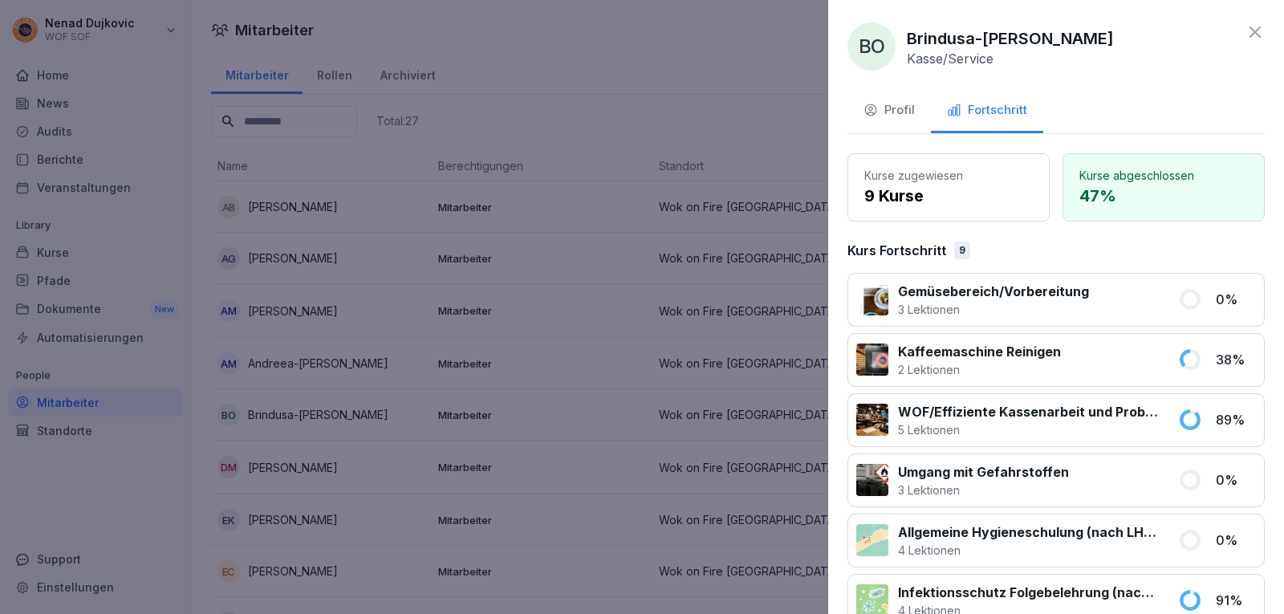
click at [533, 380] on div at bounding box center [642, 307] width 1284 height 614
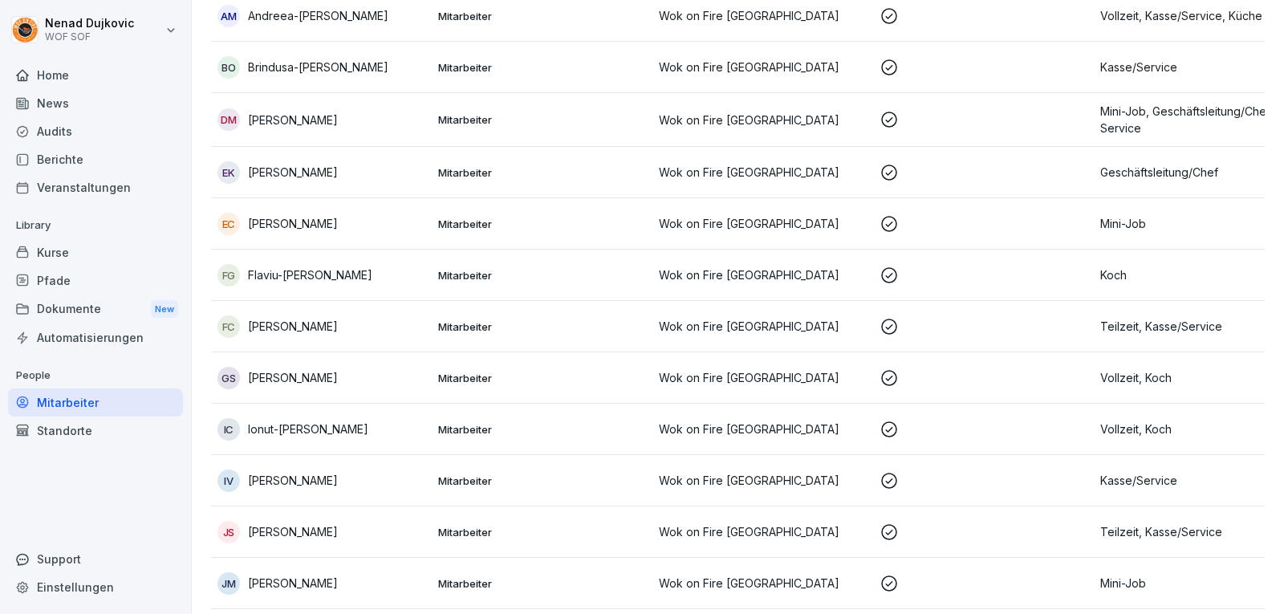
scroll to position [347, 0]
click at [527, 244] on td "Mitarbeiter" at bounding box center [542, 224] width 221 height 51
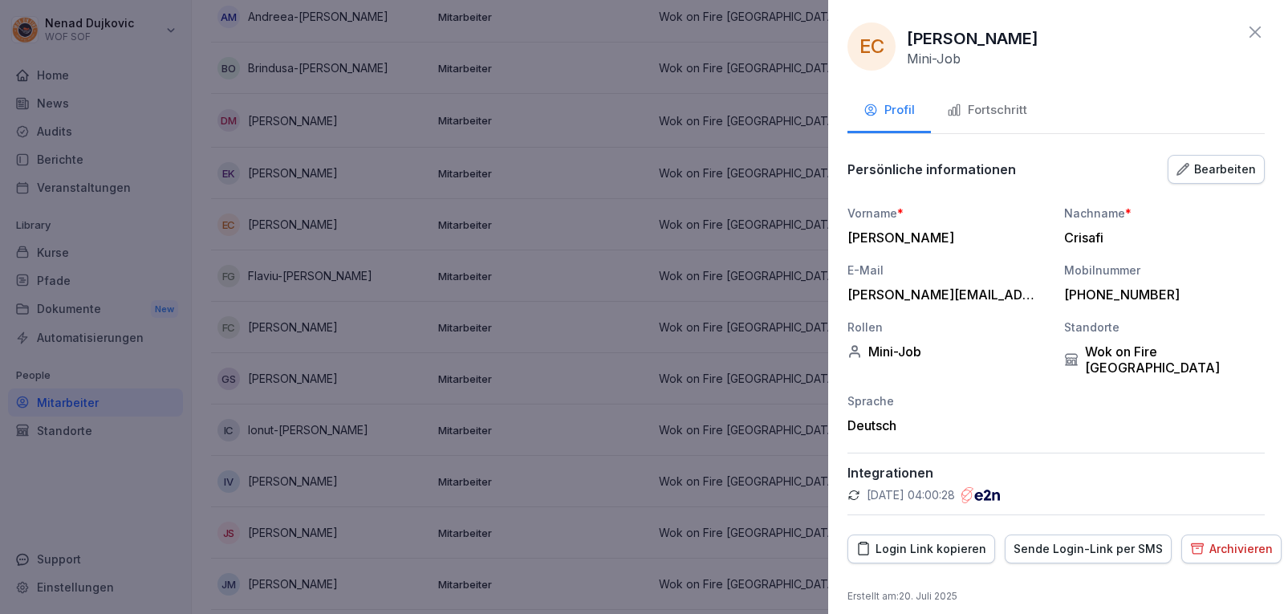
click at [1005, 110] on div "Fortschritt" at bounding box center [987, 110] width 80 height 18
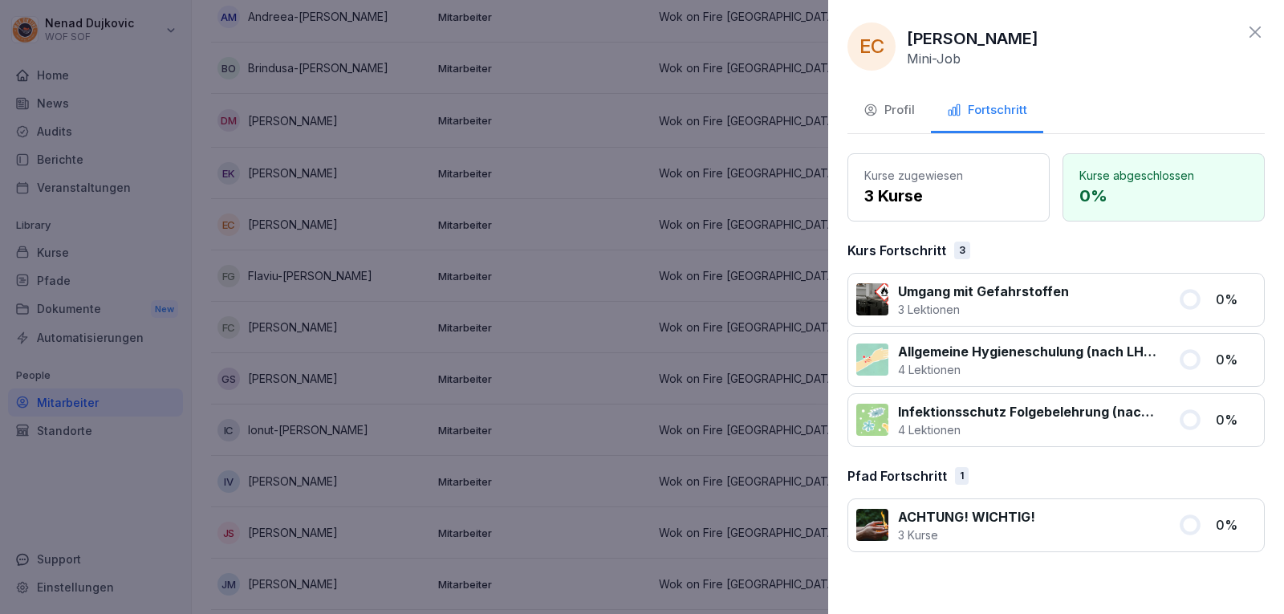
click at [643, 172] on div at bounding box center [642, 307] width 1284 height 614
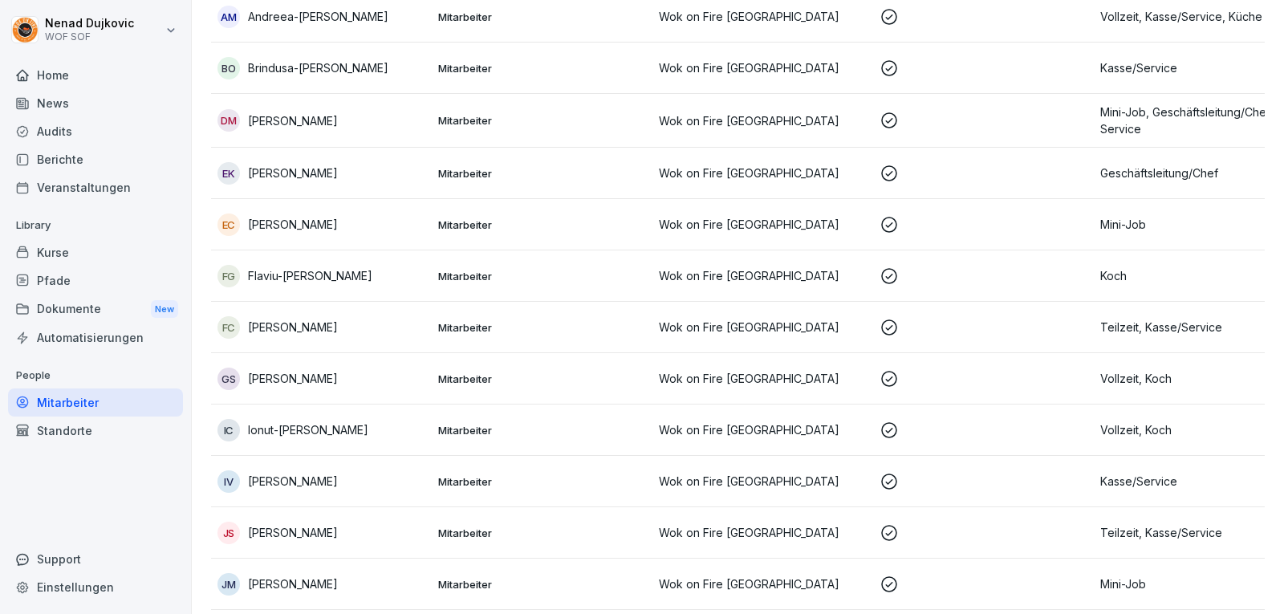
scroll to position [0, 0]
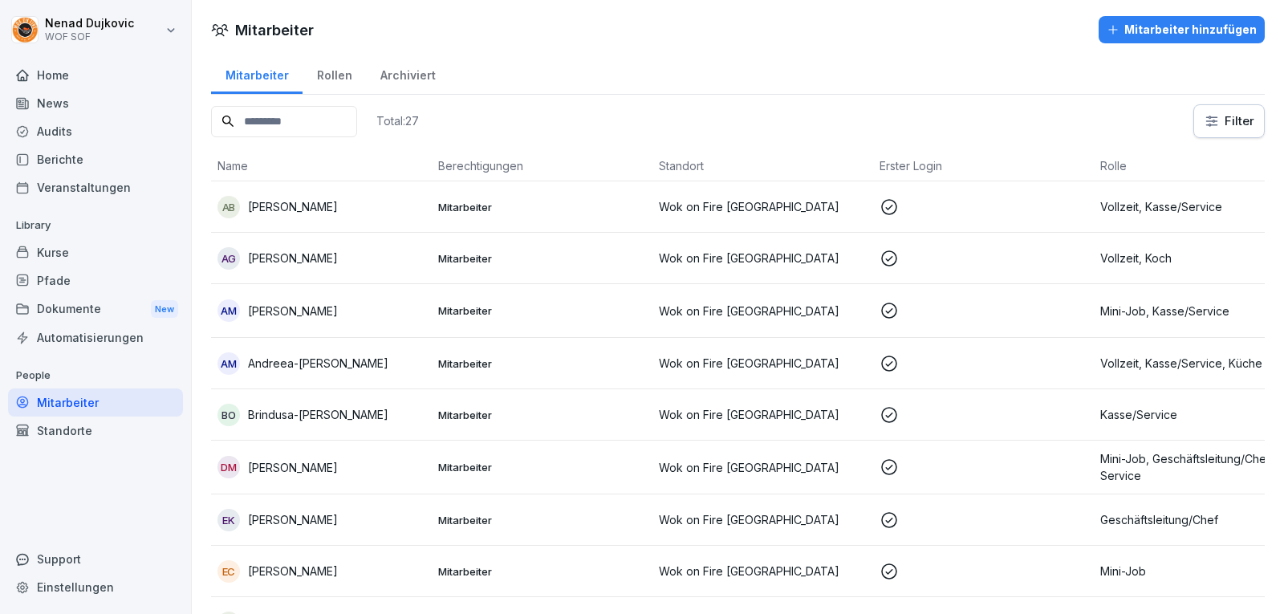
click at [336, 136] on div "Total: 27" at bounding box center [315, 121] width 208 height 34
click at [336, 130] on input at bounding box center [284, 121] width 146 height 31
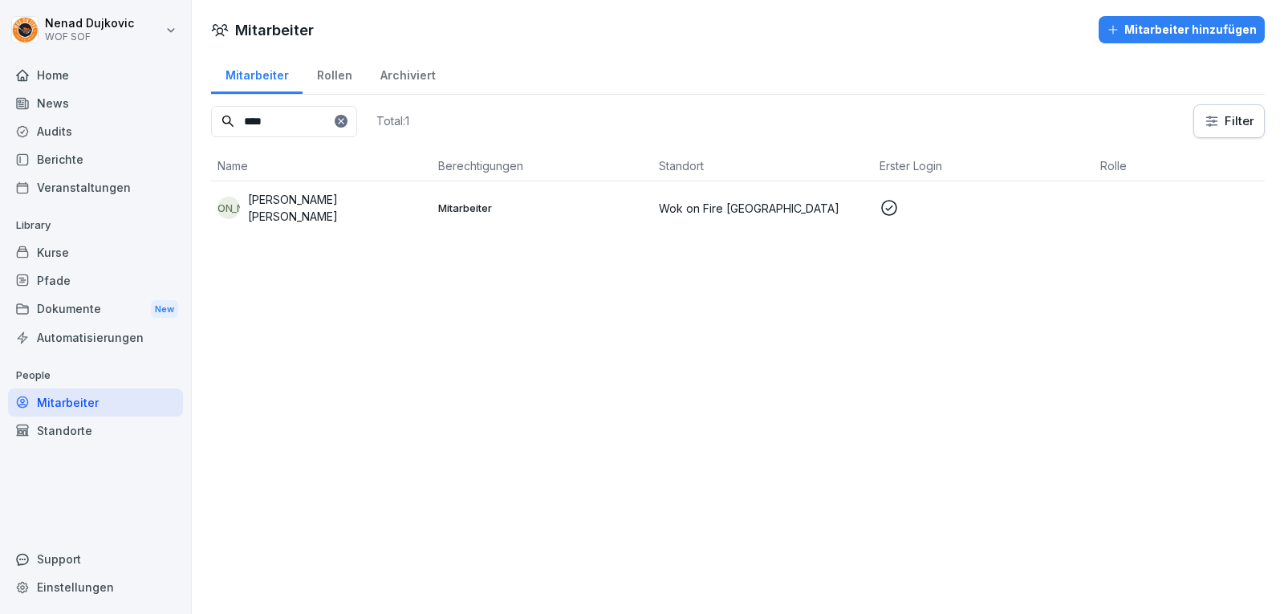
type input "****"
click at [426, 230] on td "JA [PERSON_NAME] [PERSON_NAME]" at bounding box center [321, 207] width 221 height 53
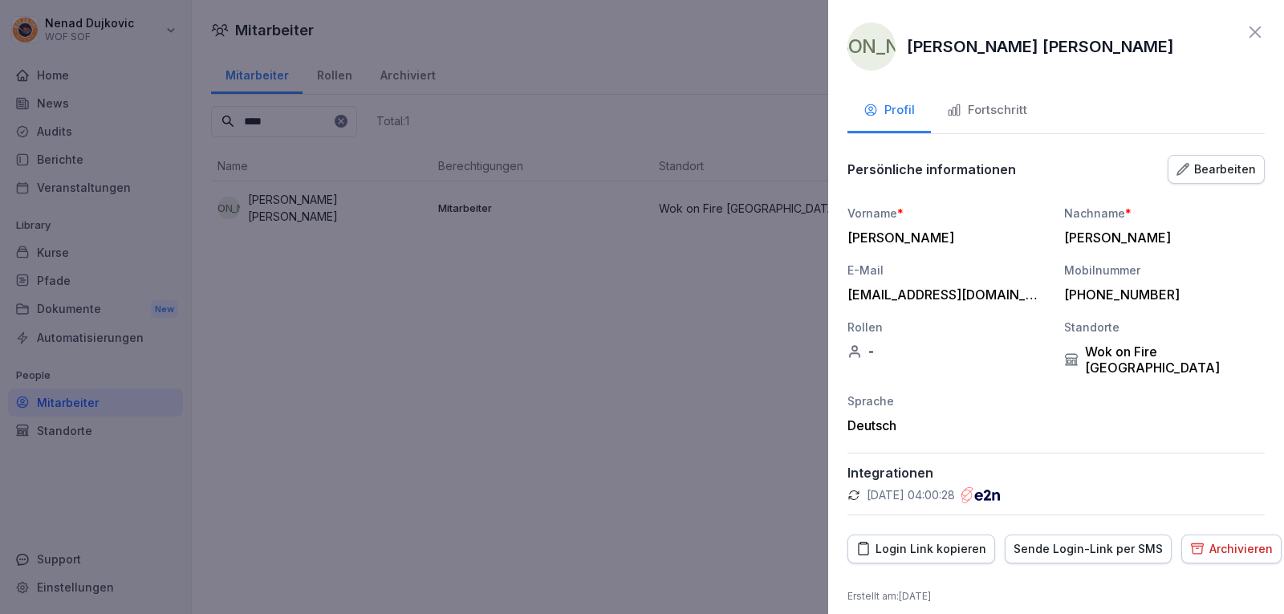
click at [970, 99] on button "Fortschritt" at bounding box center [987, 111] width 112 height 43
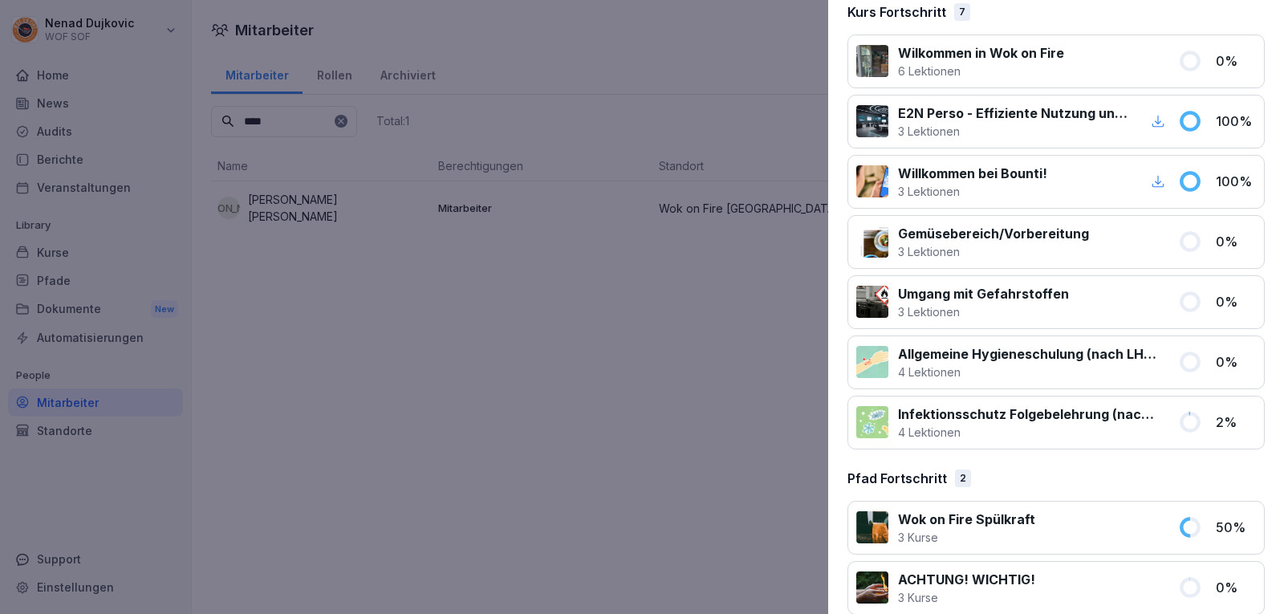
scroll to position [199, 0]
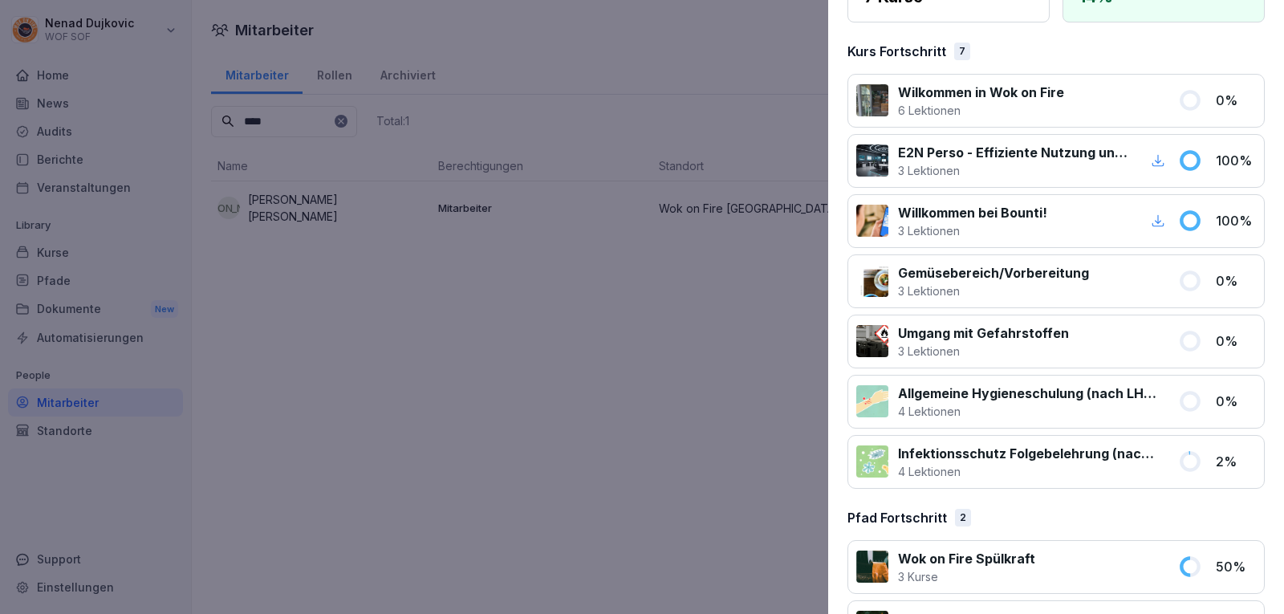
click at [729, 331] on div at bounding box center [642, 307] width 1284 height 614
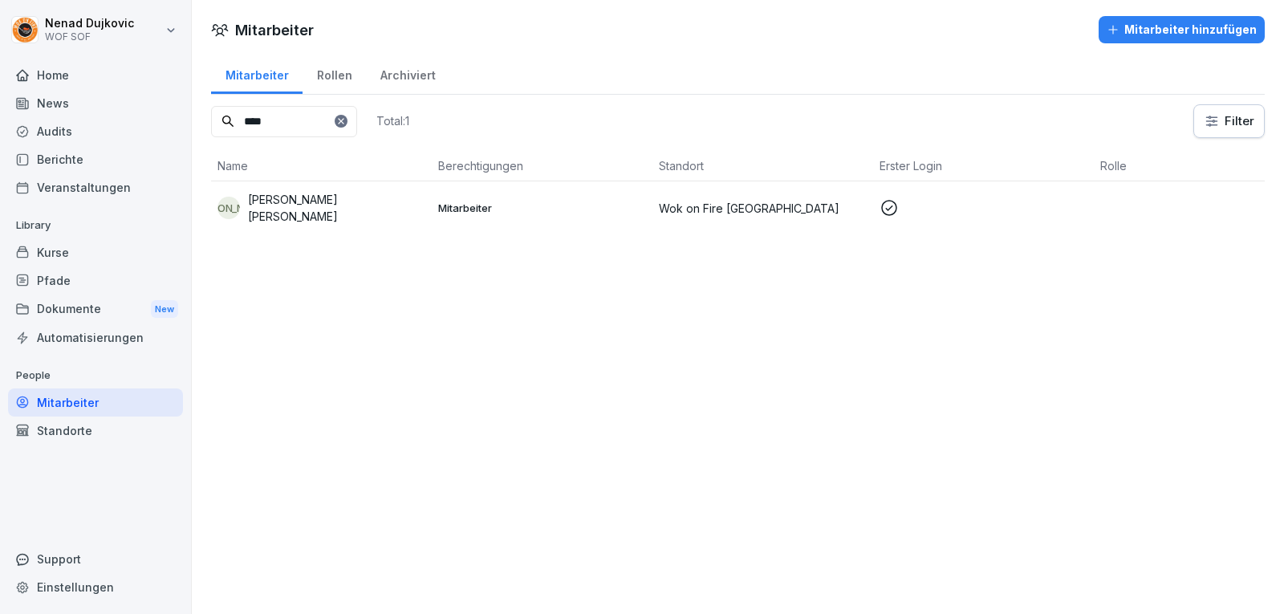
click at [96, 91] on div "News" at bounding box center [95, 103] width 175 height 28
click at [88, 81] on div "Home" at bounding box center [95, 75] width 175 height 28
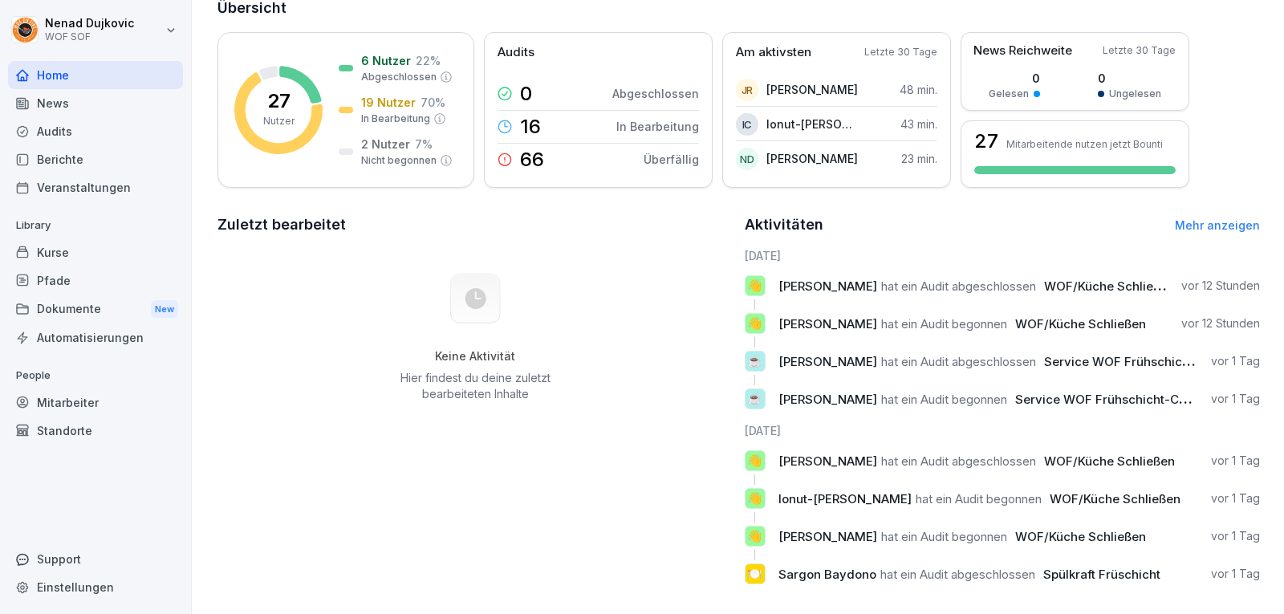
scroll to position [230, 0]
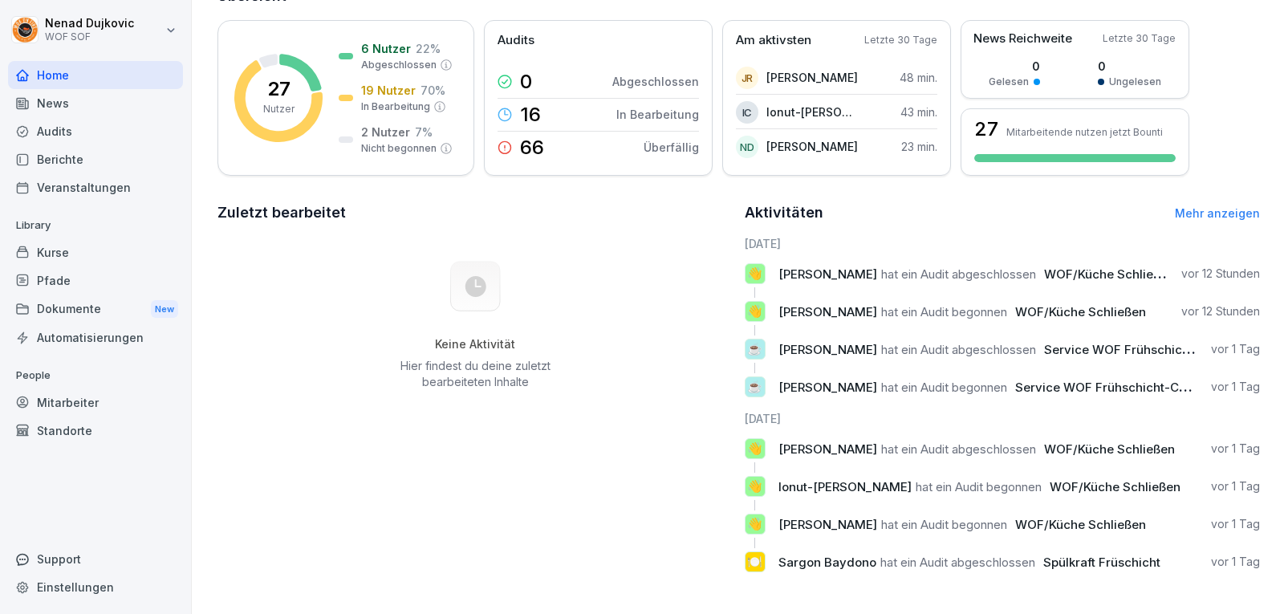
click at [79, 121] on div "Audits" at bounding box center [95, 131] width 175 height 28
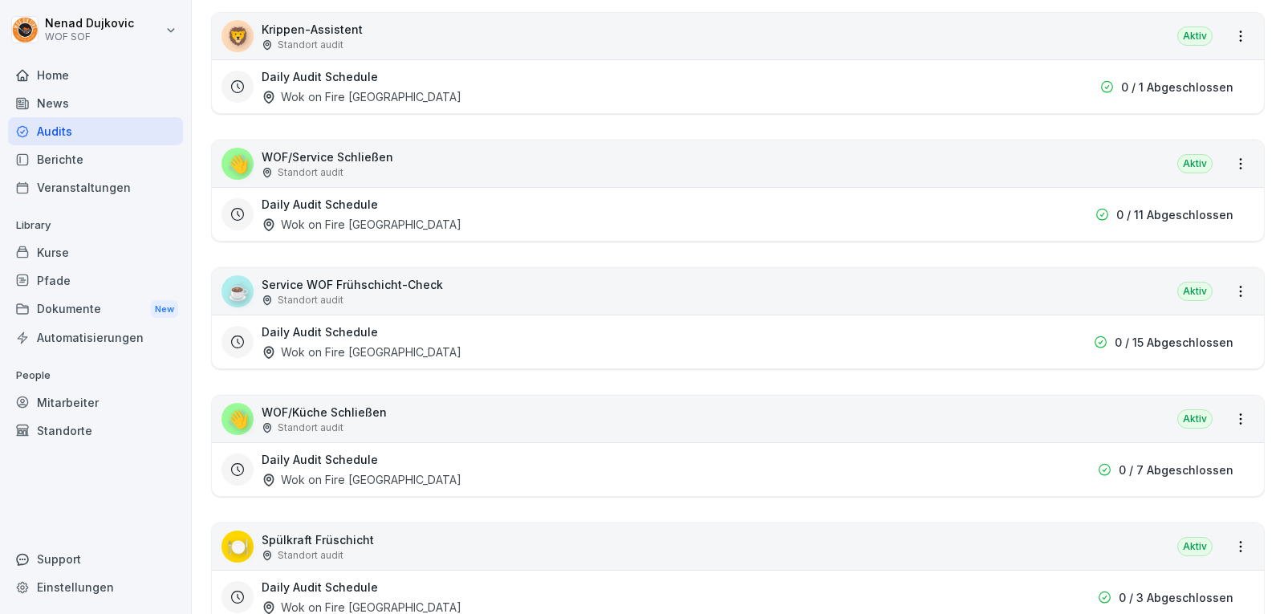
scroll to position [299, 0]
click at [767, 530] on div "🍽️ Spülkraft Früschicht Standort audit [GEOGRAPHIC_DATA]" at bounding box center [738, 545] width 1052 height 47
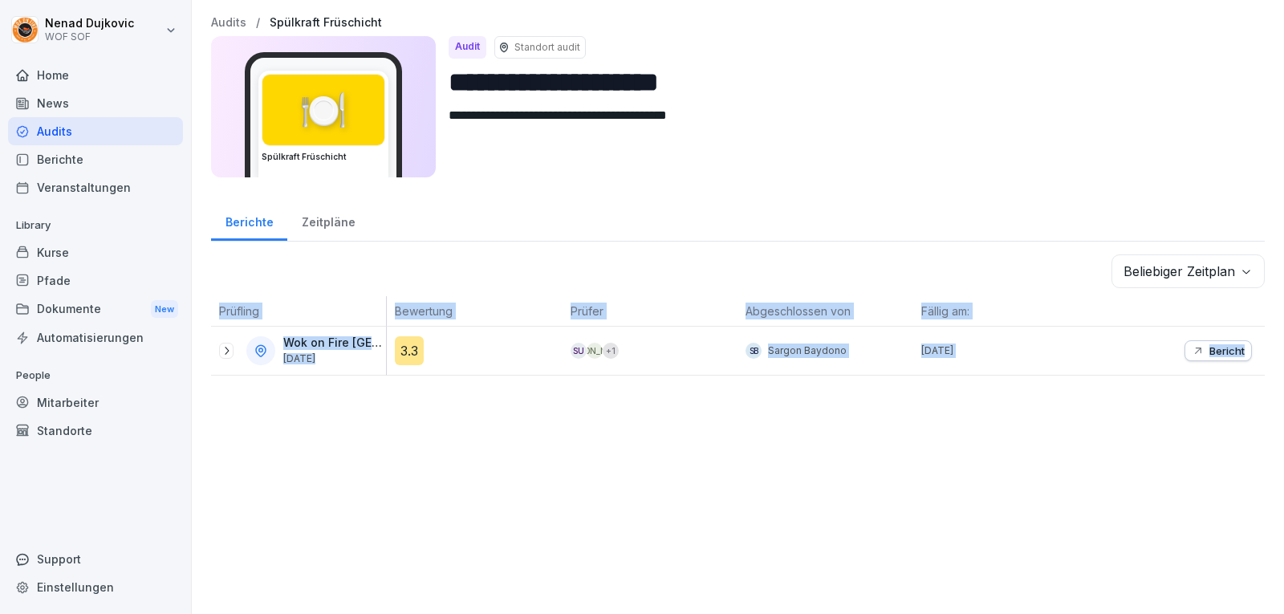
click at [766, 532] on div "**********" at bounding box center [738, 307] width 1092 height 614
click at [1192, 351] on icon "button" at bounding box center [1198, 350] width 13 height 13
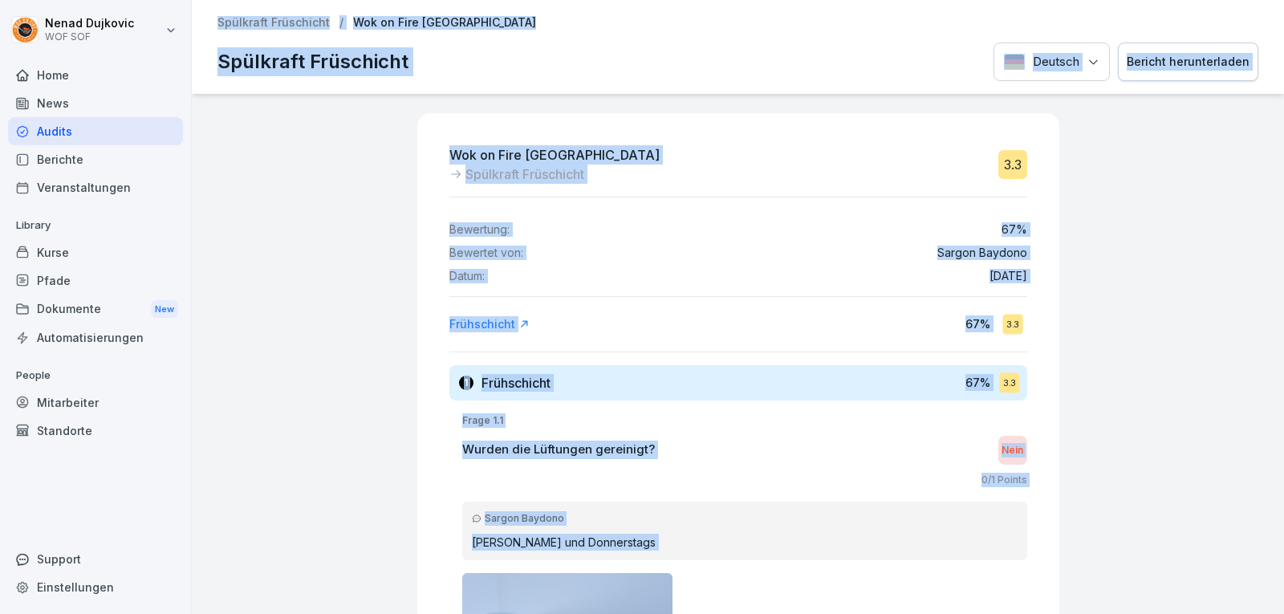
click at [384, 330] on div "Wok on Fire Ludwigsburg Spülkraft Früschicht 3.3 Bewertung: 67 % Bewertet von: …" at bounding box center [738, 354] width 1092 height 520
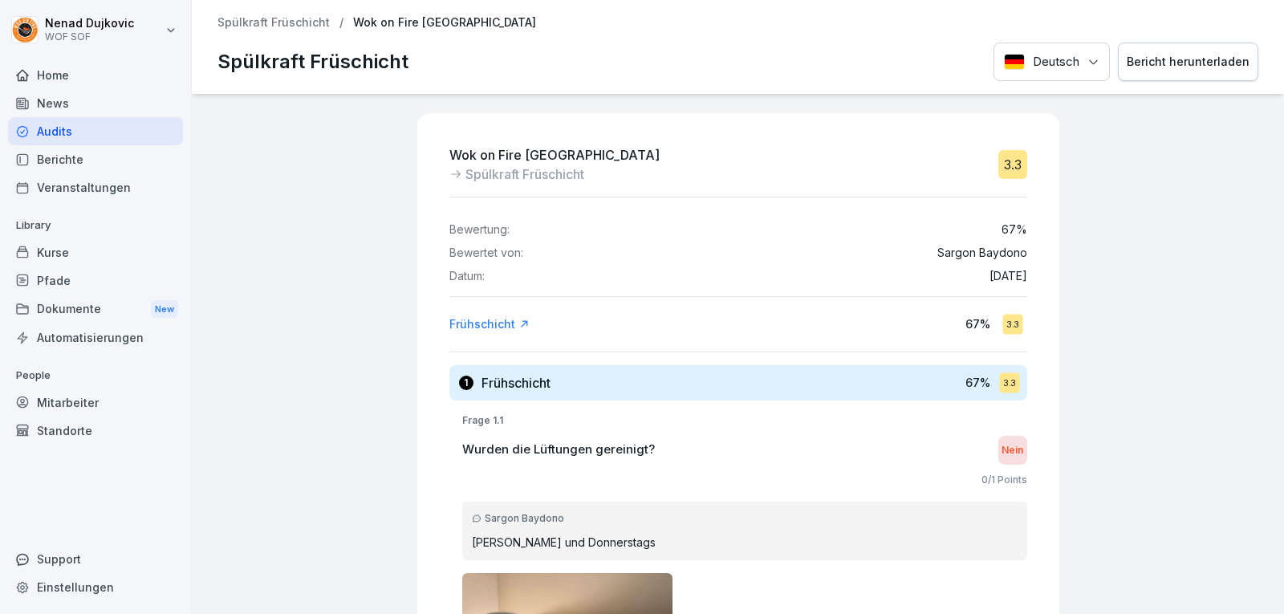
click at [120, 134] on div "Audits" at bounding box center [95, 131] width 175 height 28
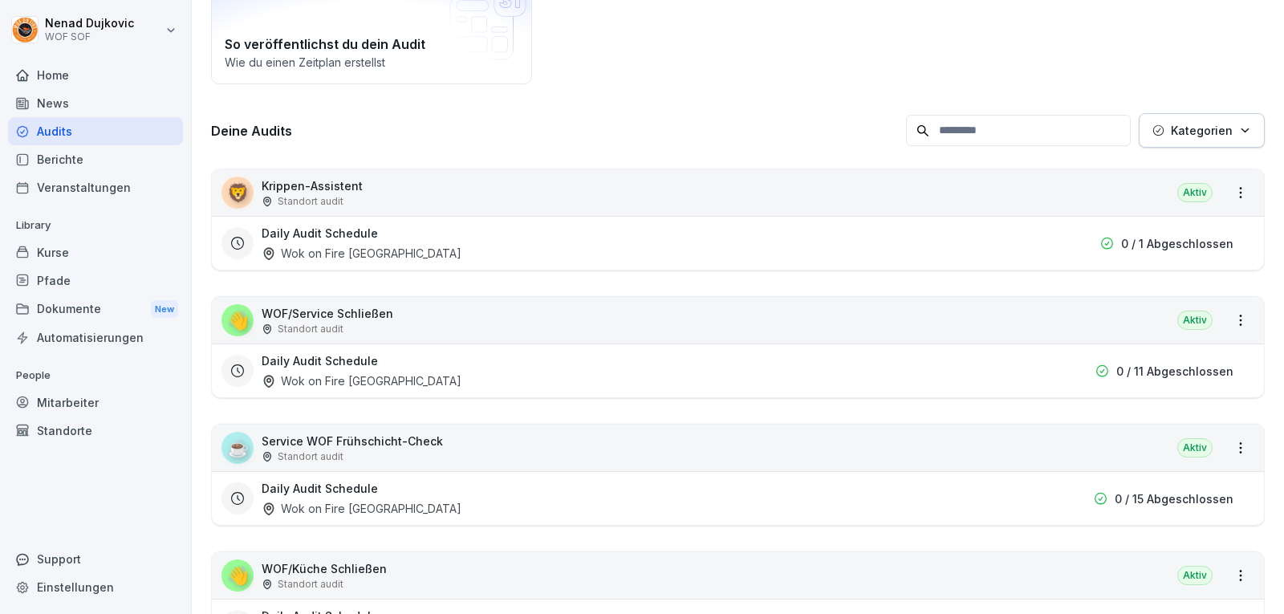
scroll to position [174, 0]
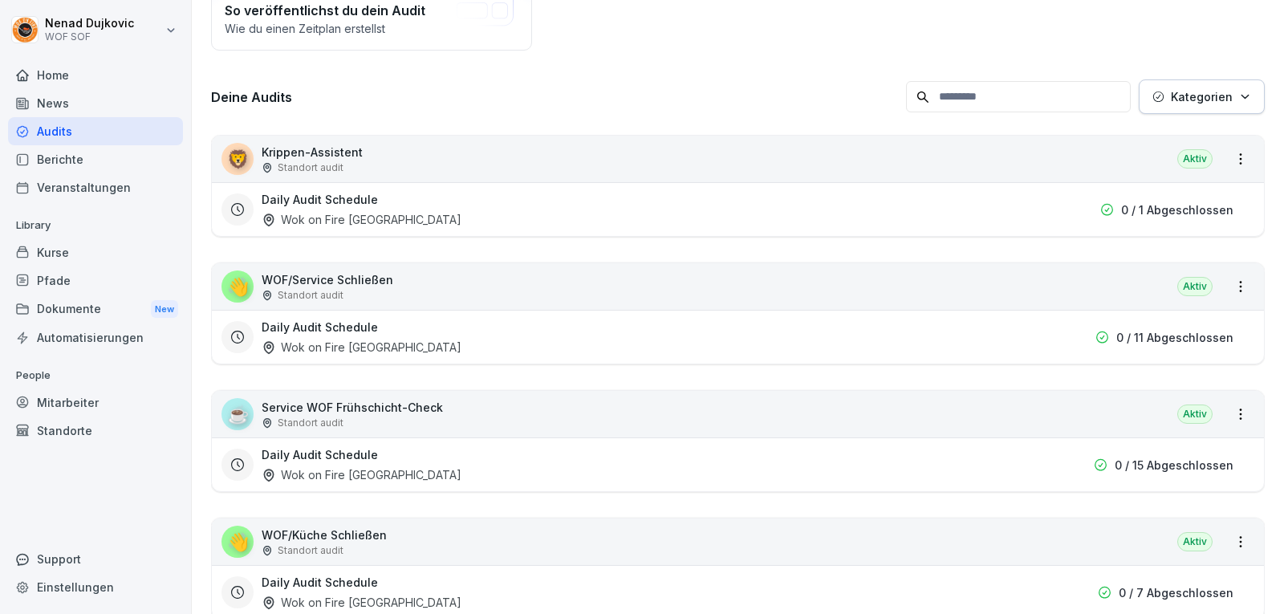
click at [450, 416] on div "☕ Service WOF Frühschicht-Check Standort audit Aktiv" at bounding box center [738, 414] width 1052 height 47
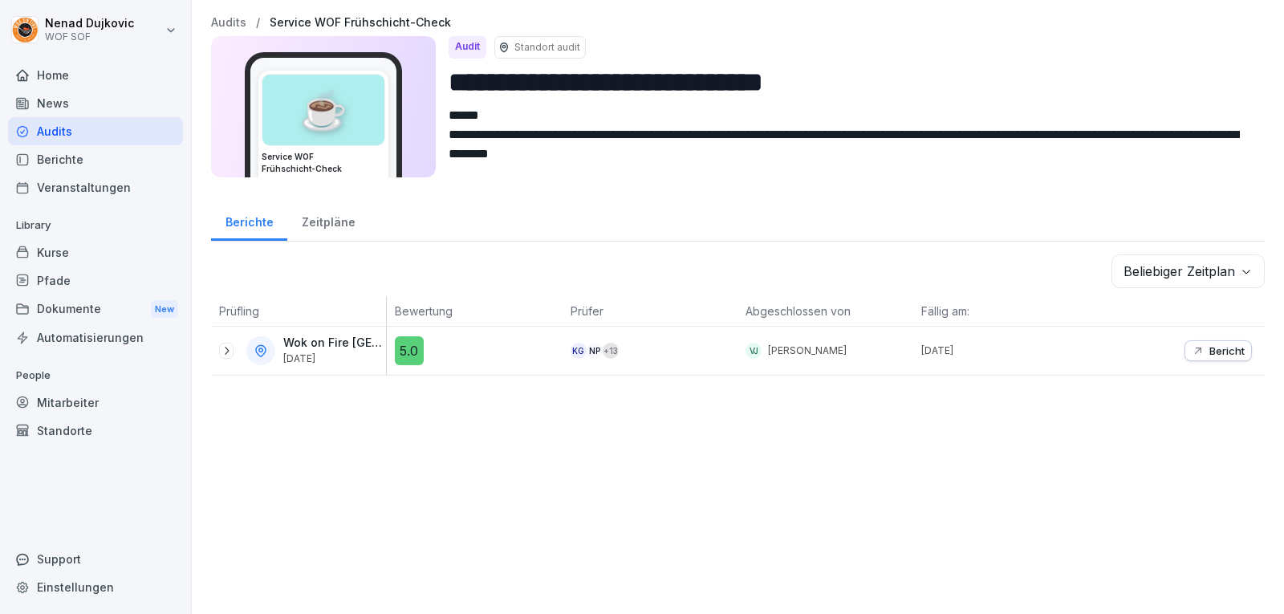
click at [1192, 353] on icon "button" at bounding box center [1198, 350] width 13 height 13
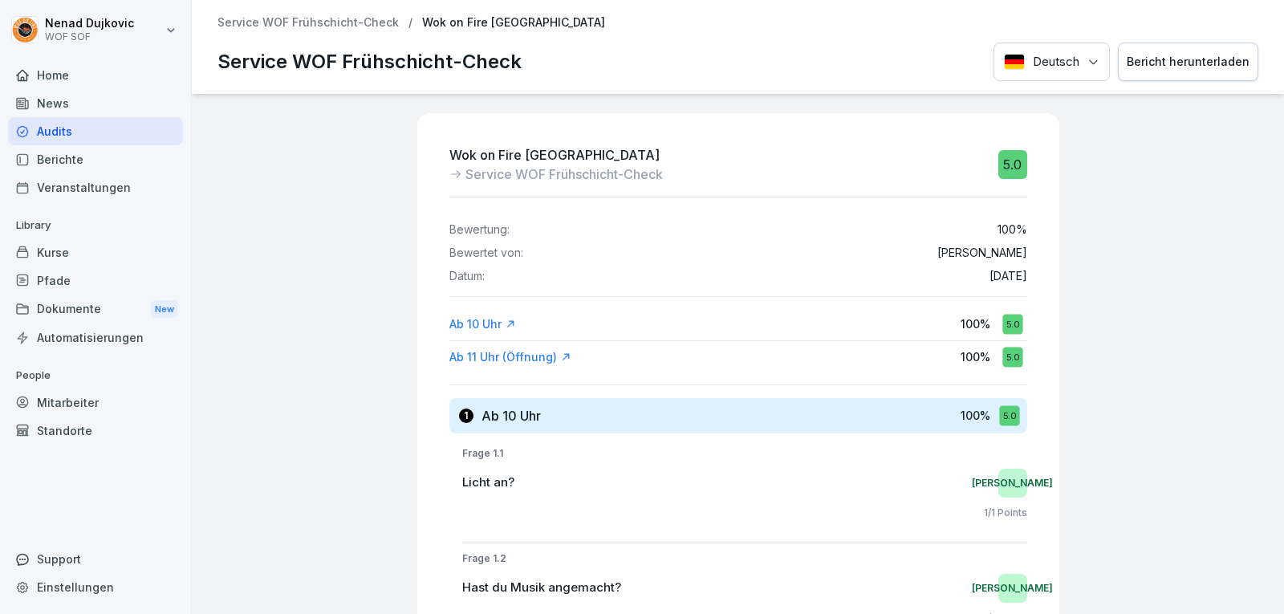
click at [88, 316] on div "Dokumente New" at bounding box center [95, 310] width 175 height 30
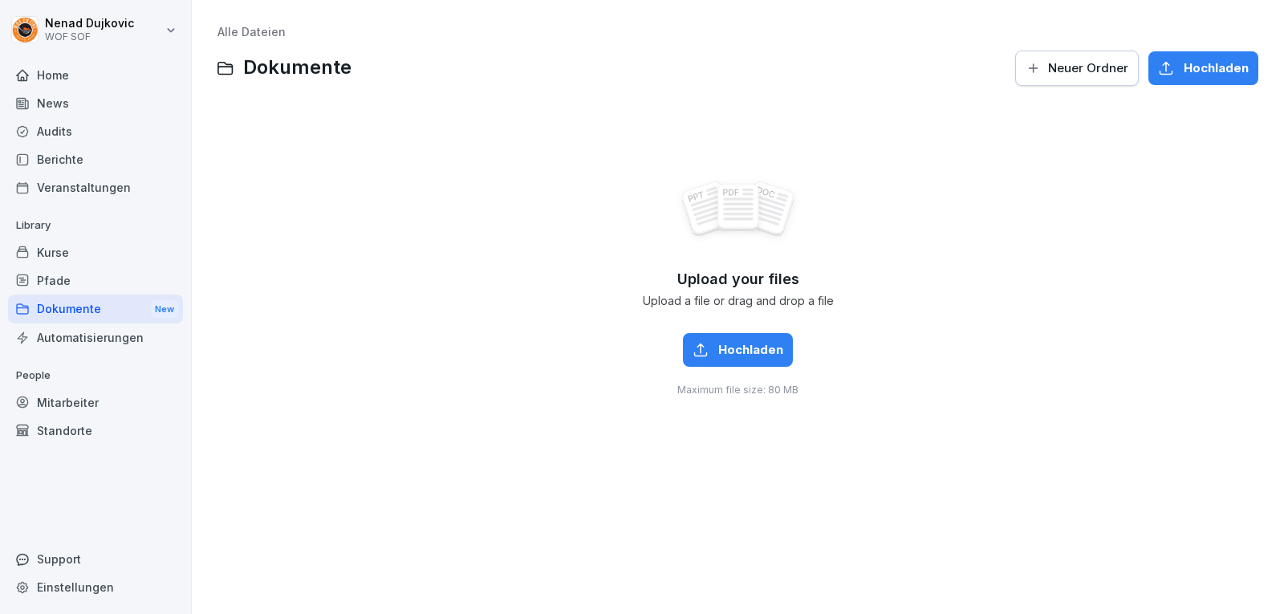
click at [88, 124] on div "Audits" at bounding box center [95, 131] width 175 height 28
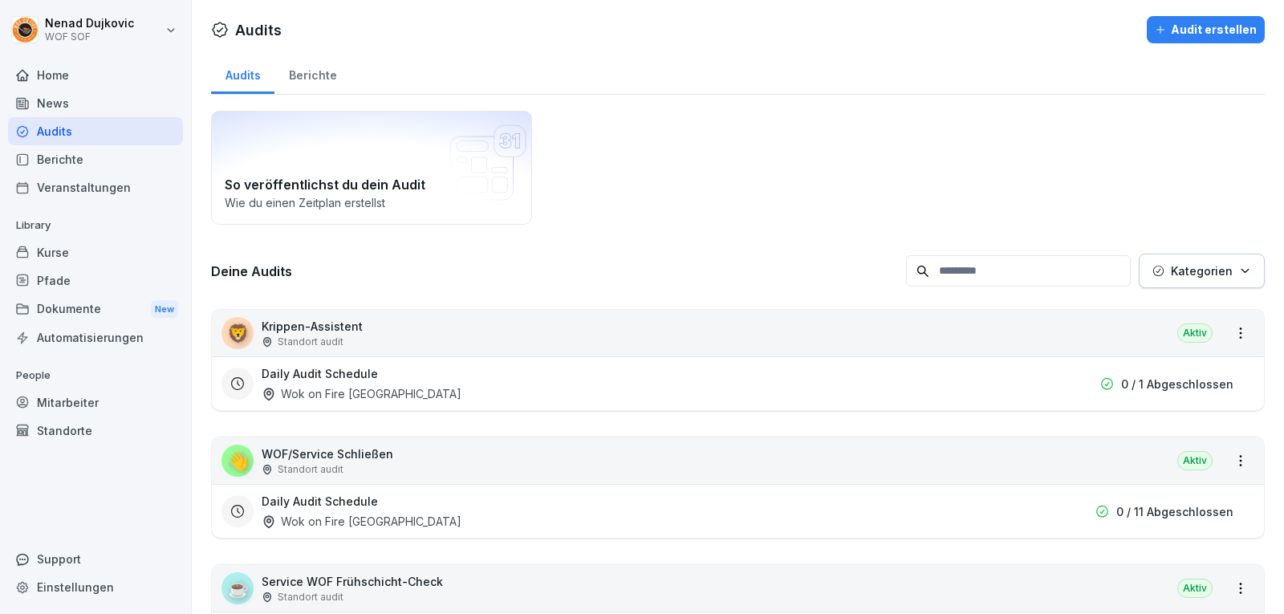
click at [1000, 284] on input at bounding box center [1018, 270] width 225 height 31
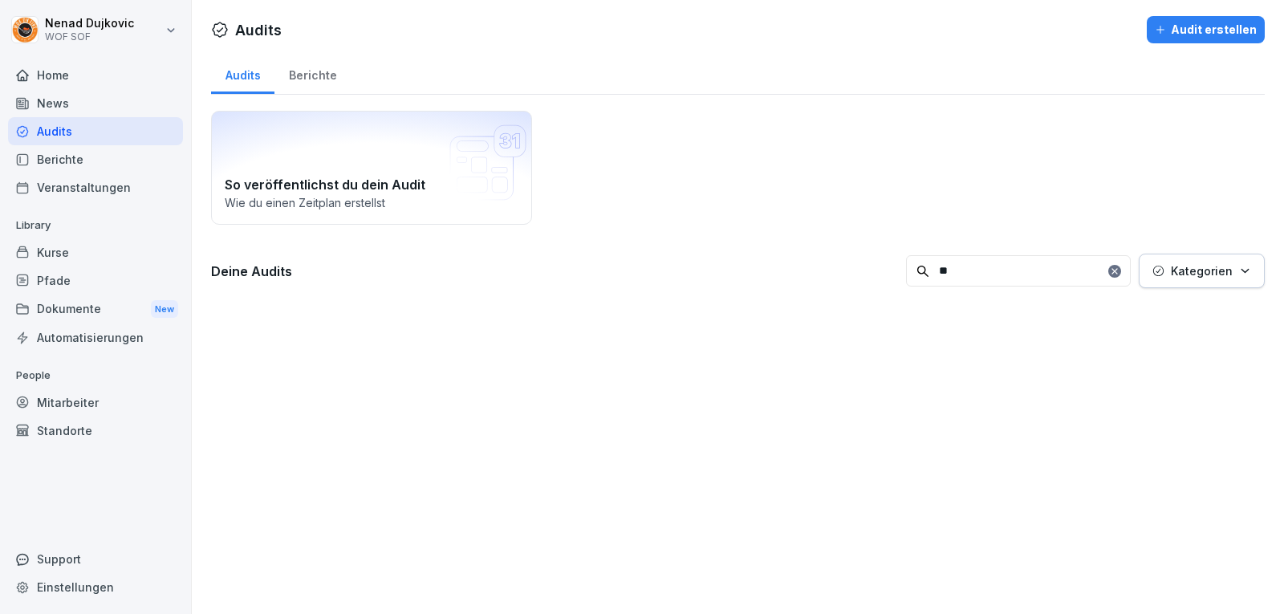
type input "*"
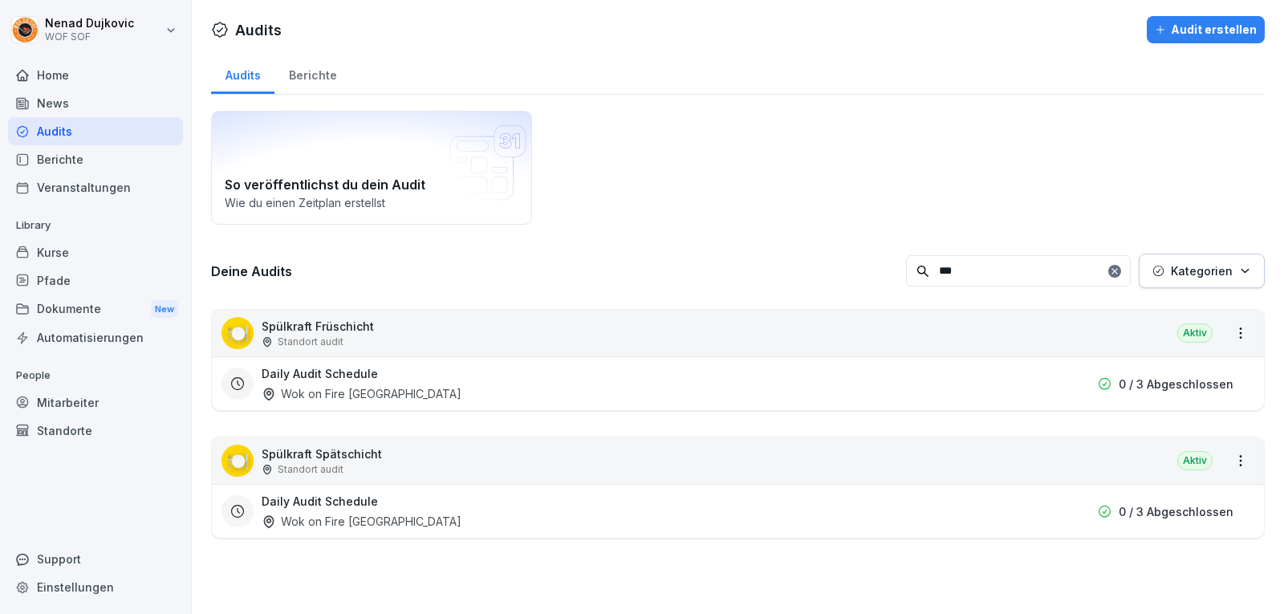
type input "***"
click at [591, 481] on div "🍽️ Spülkraft Spätschicht Standort audit Aktiv" at bounding box center [738, 460] width 1052 height 47
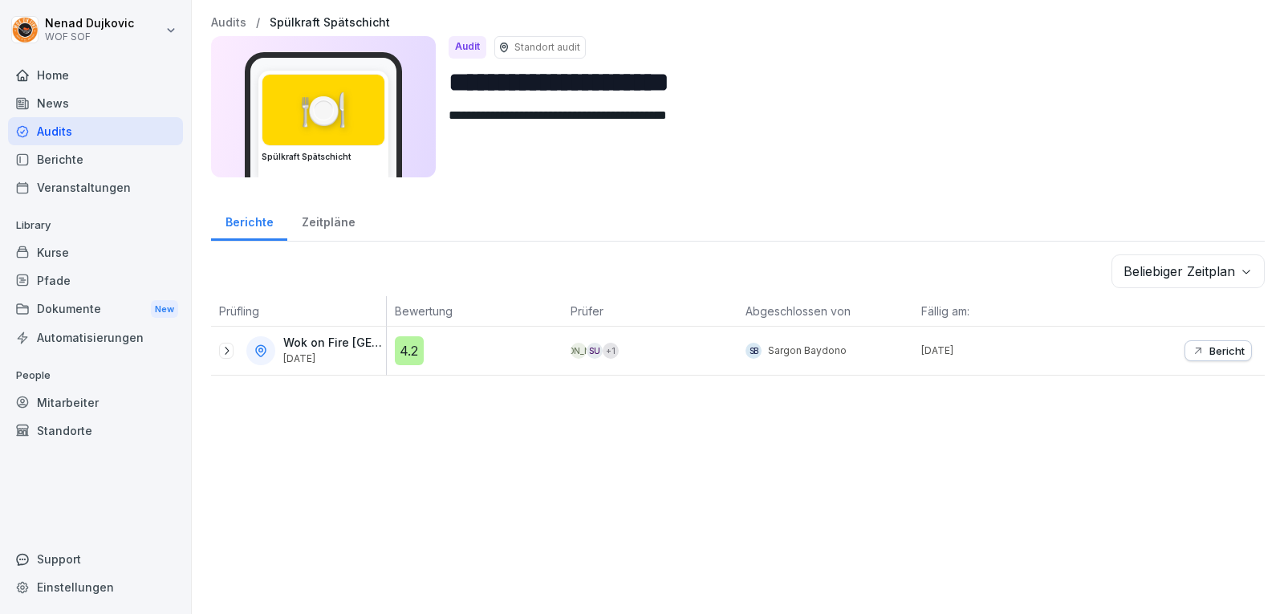
click at [1202, 372] on div "Bericht" at bounding box center [1177, 351] width 176 height 48
click at [1186, 358] on button "Bericht" at bounding box center [1217, 350] width 67 height 21
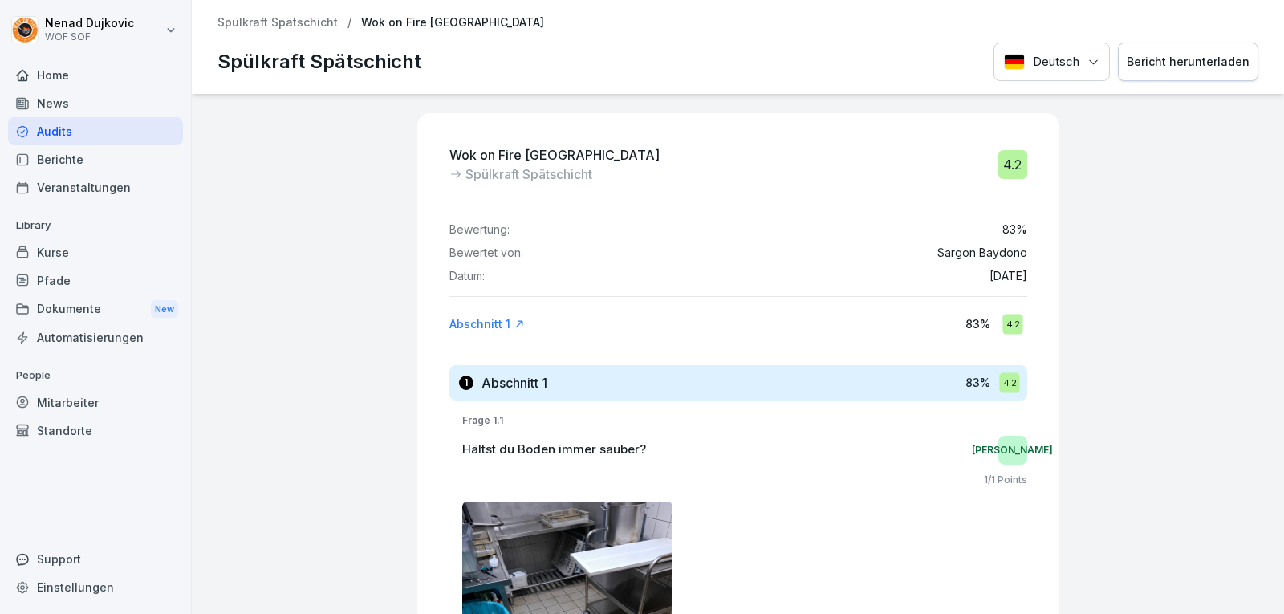
click at [129, 140] on div "Audits" at bounding box center [95, 131] width 175 height 28
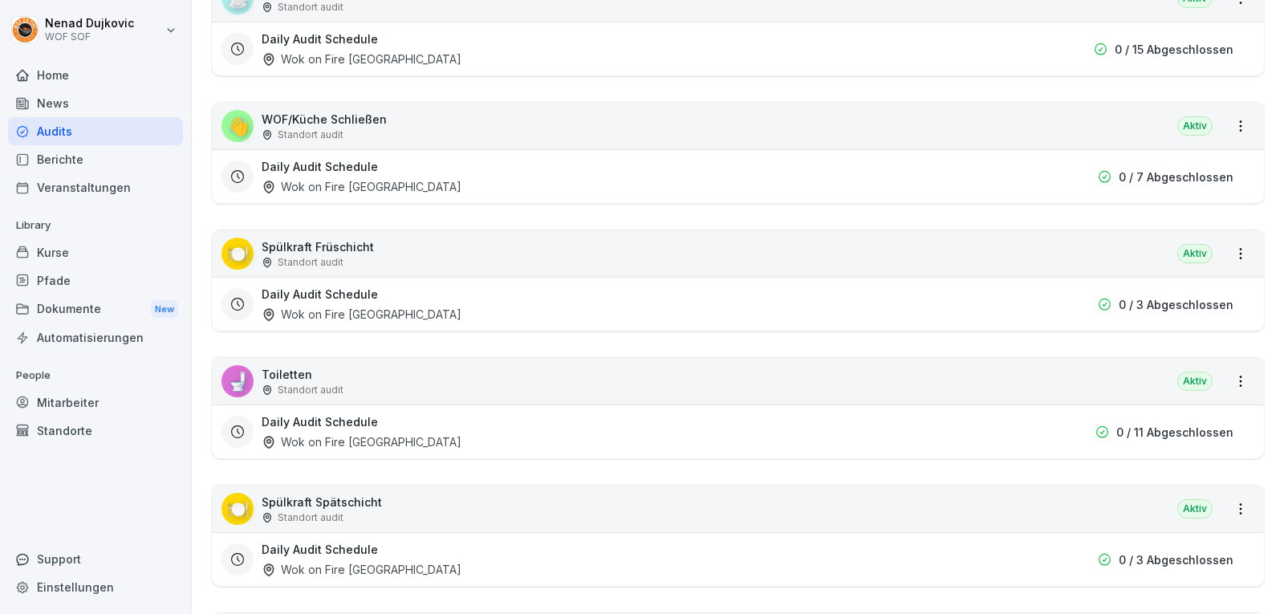
scroll to position [591, 0]
click at [978, 555] on div "Daily Audit Schedule Wok on Fire [GEOGRAPHIC_DATA]" at bounding box center [647, 558] width 771 height 37
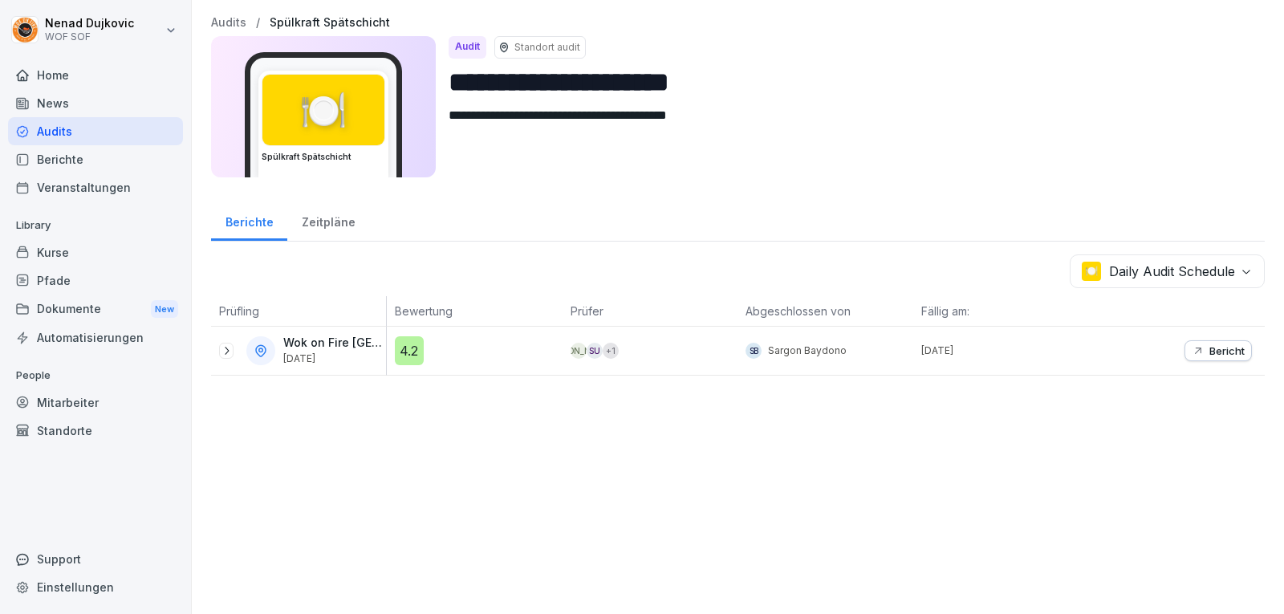
click at [221, 351] on icon at bounding box center [226, 350] width 13 height 13
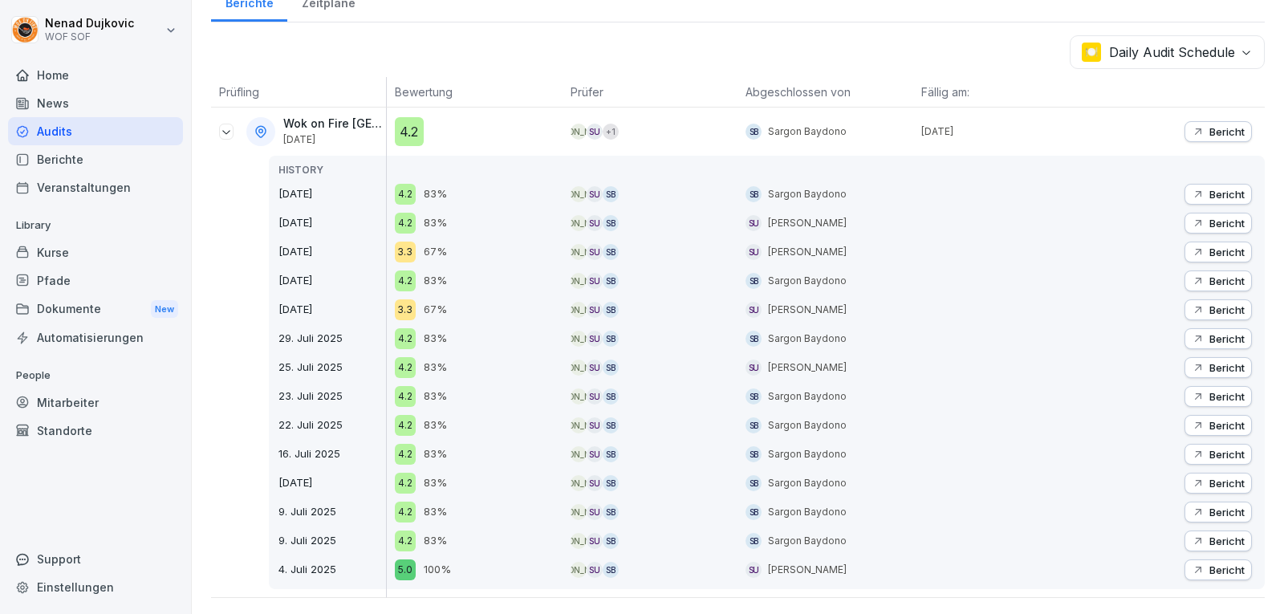
scroll to position [231, 0]
click at [1214, 303] on p "Bericht" at bounding box center [1226, 309] width 35 height 13
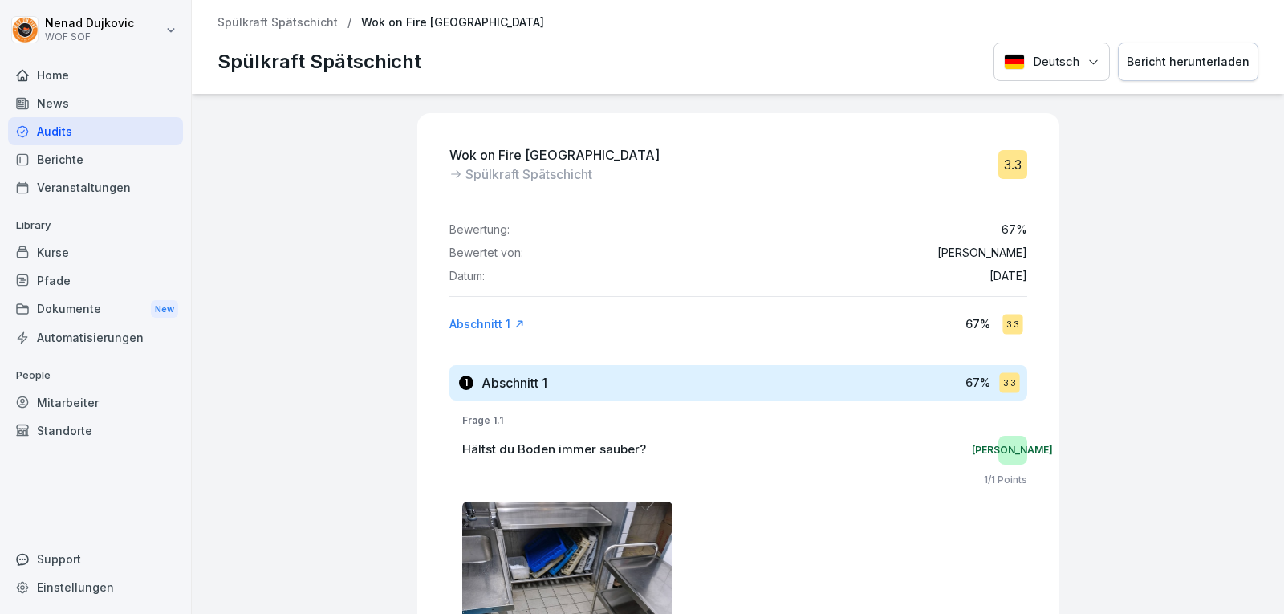
click at [120, 128] on div "Audits" at bounding box center [95, 131] width 175 height 28
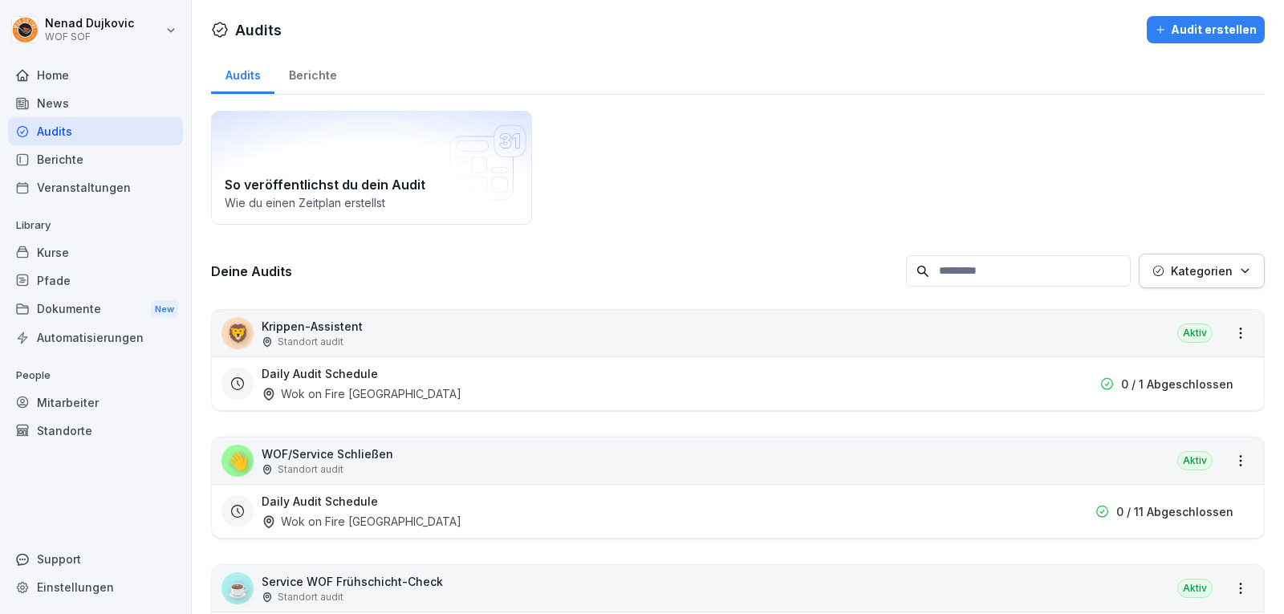
click at [347, 73] on div "Berichte" at bounding box center [312, 73] width 76 height 41
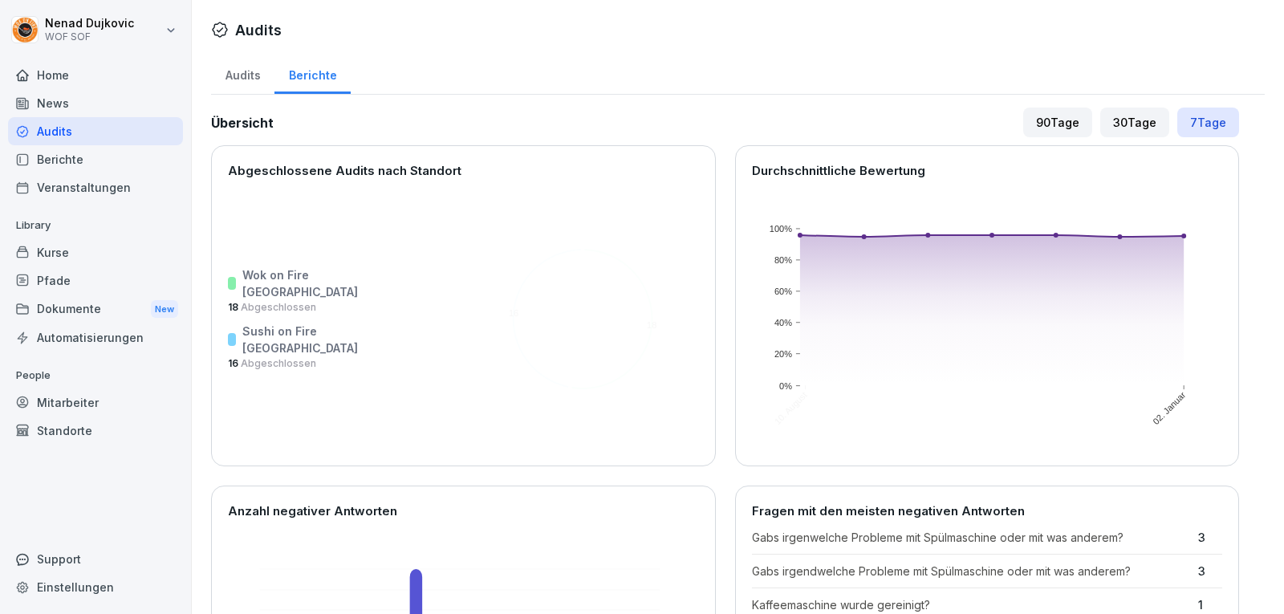
click at [276, 89] on div "Berichte" at bounding box center [312, 73] width 76 height 41
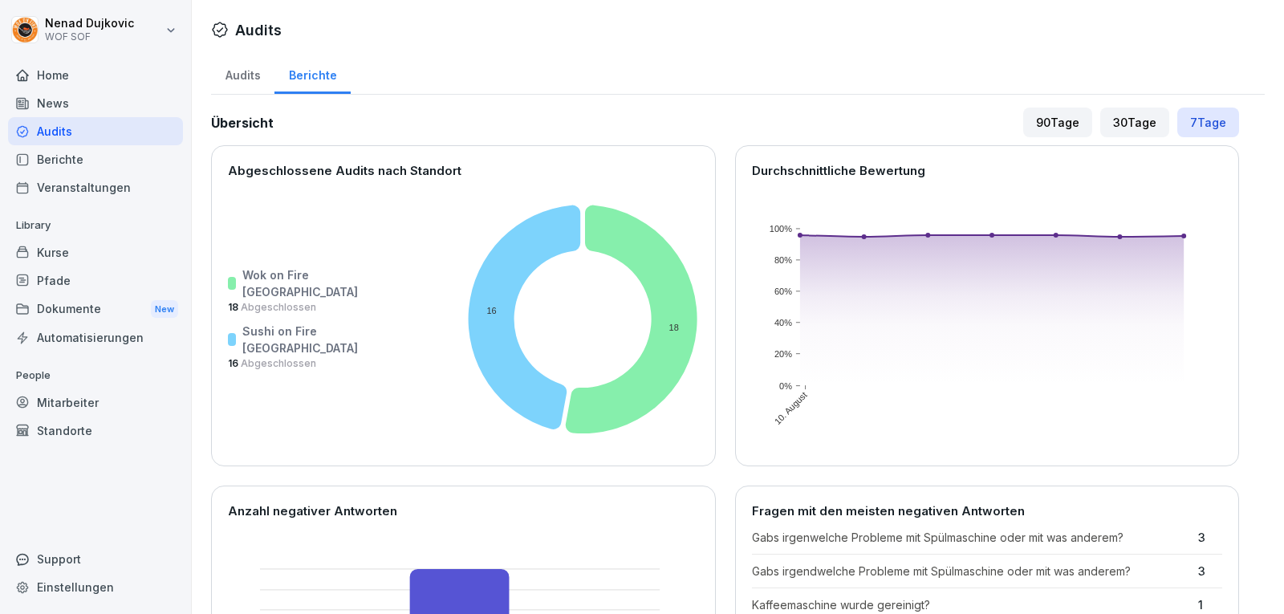
click at [327, 82] on div "Berichte" at bounding box center [312, 73] width 76 height 41
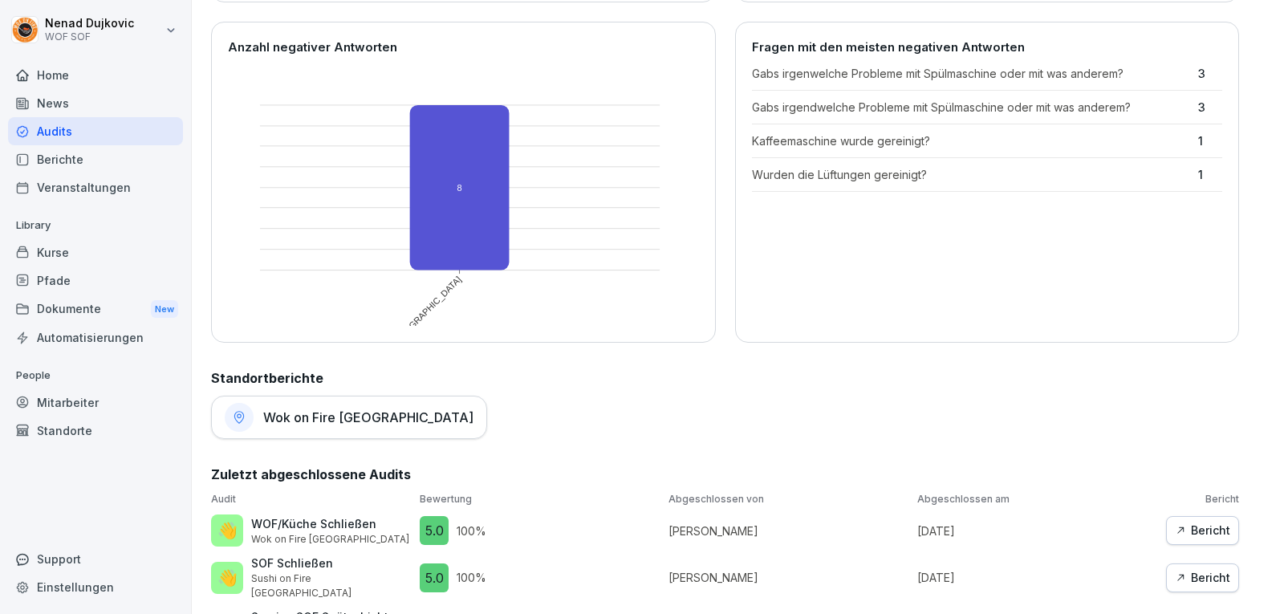
scroll to position [475, 0]
